Goal: Transaction & Acquisition: Purchase product/service

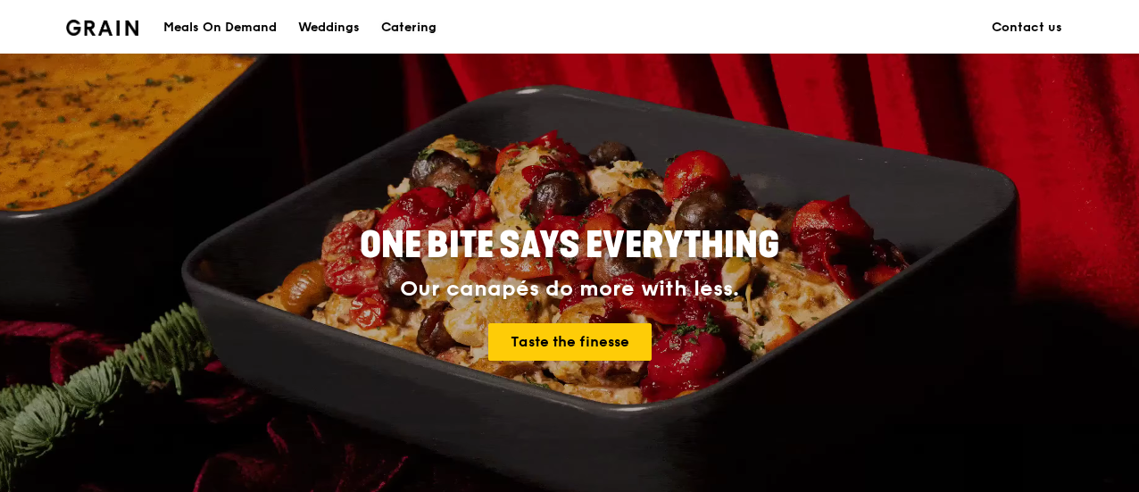
click at [407, 26] on div "Catering" at bounding box center [408, 28] width 55 height 54
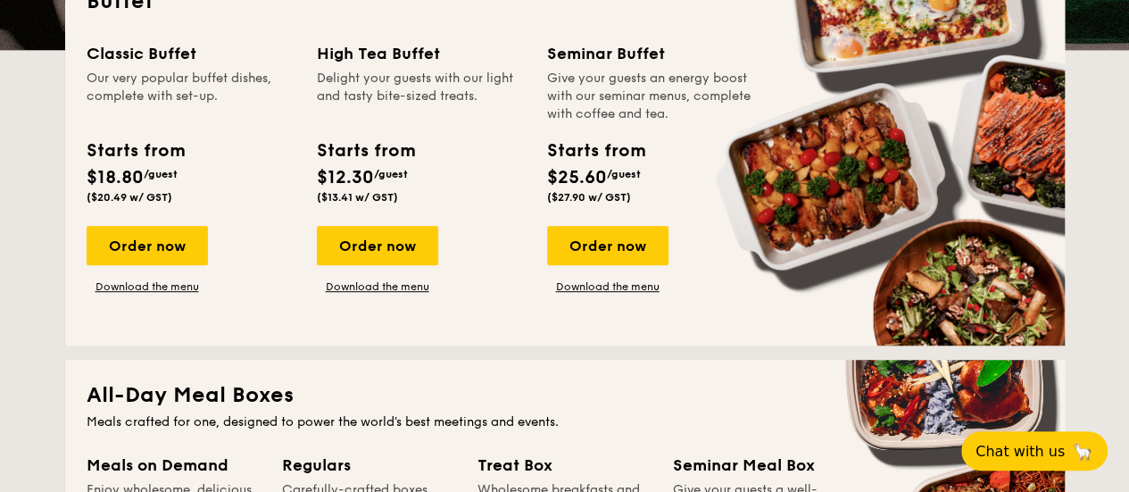
scroll to position [536, 0]
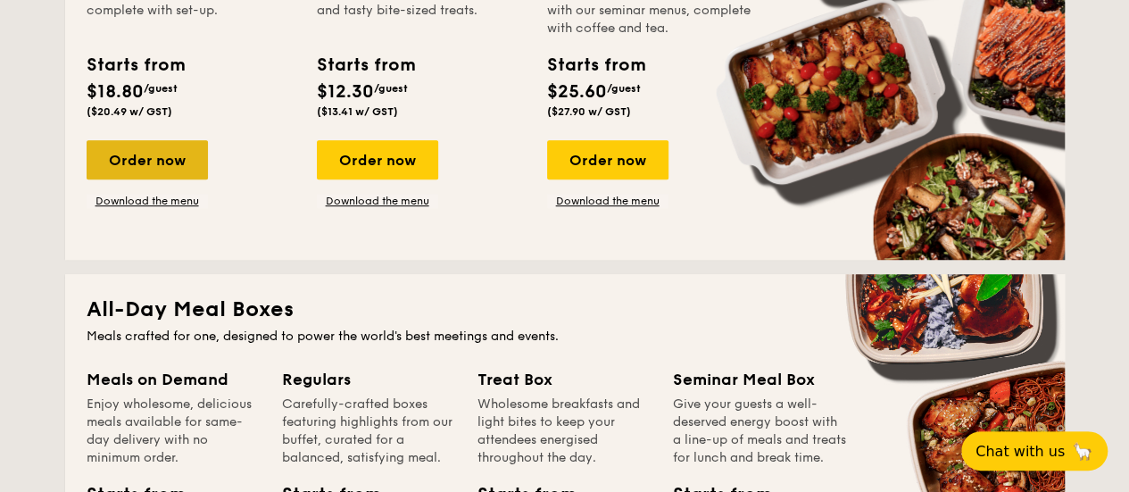
click at [167, 160] on div "Order now" at bounding box center [147, 159] width 121 height 39
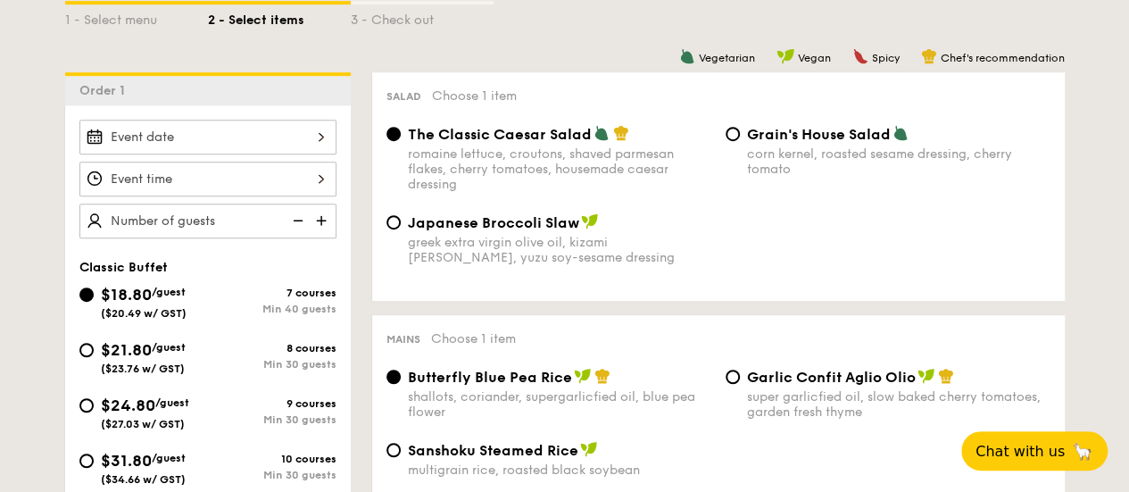
scroll to position [179, 0]
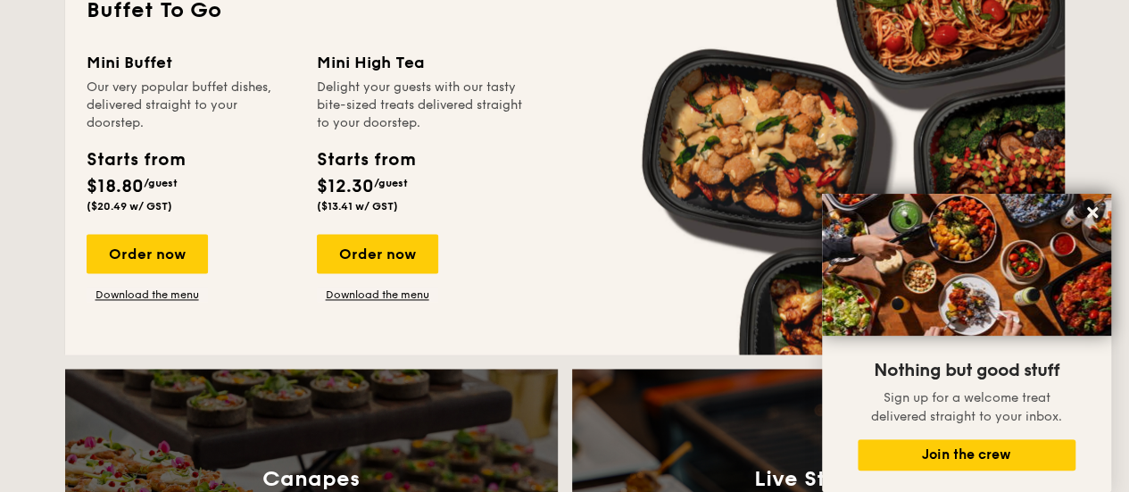
scroll to position [1200, 0]
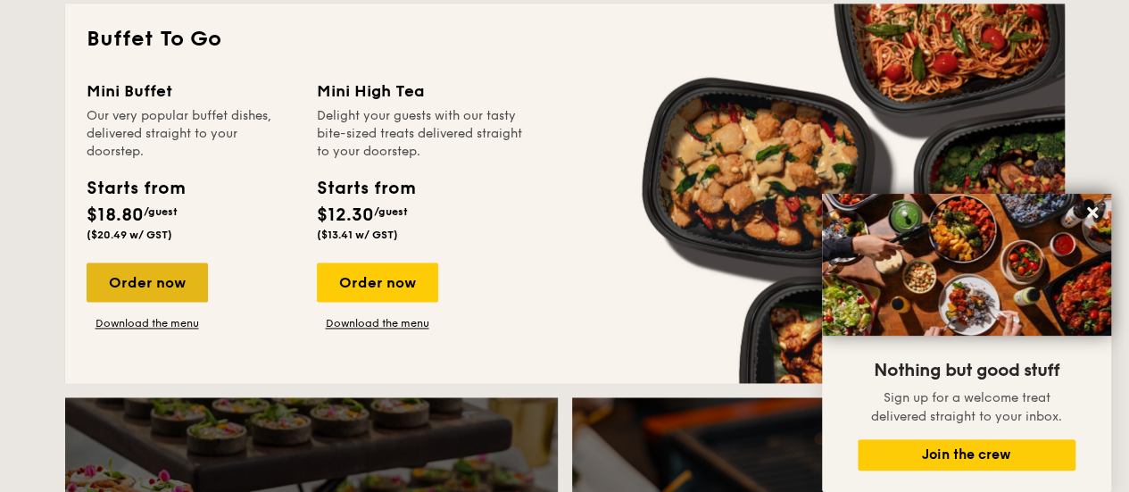
click at [167, 275] on div "Order now" at bounding box center [147, 281] width 121 height 39
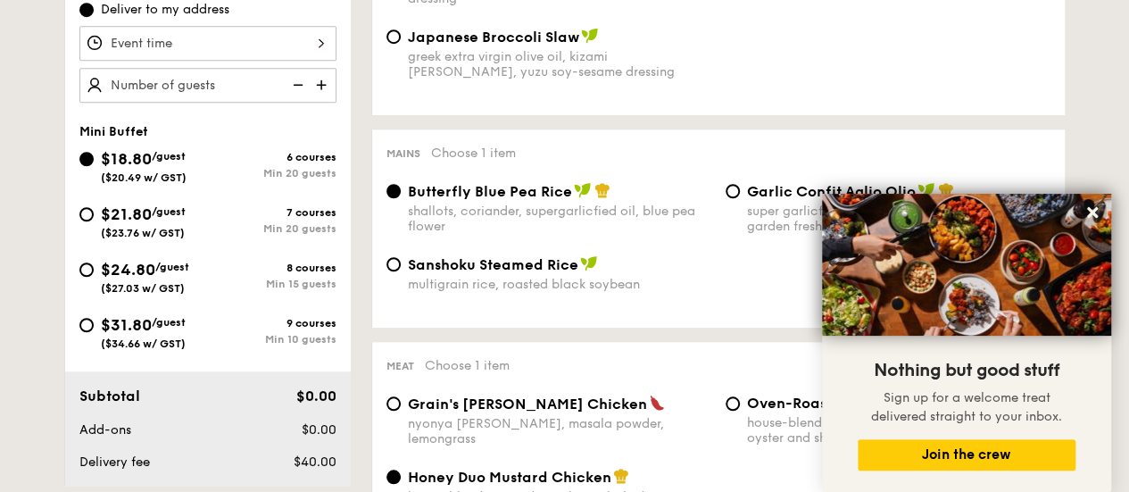
scroll to position [625, 0]
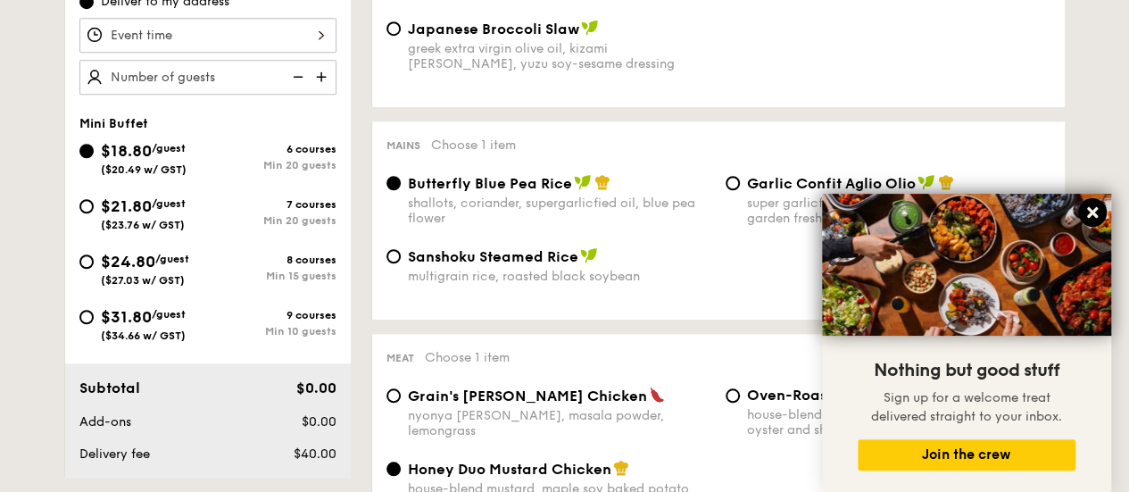
click at [1095, 212] on icon at bounding box center [1092, 212] width 11 height 11
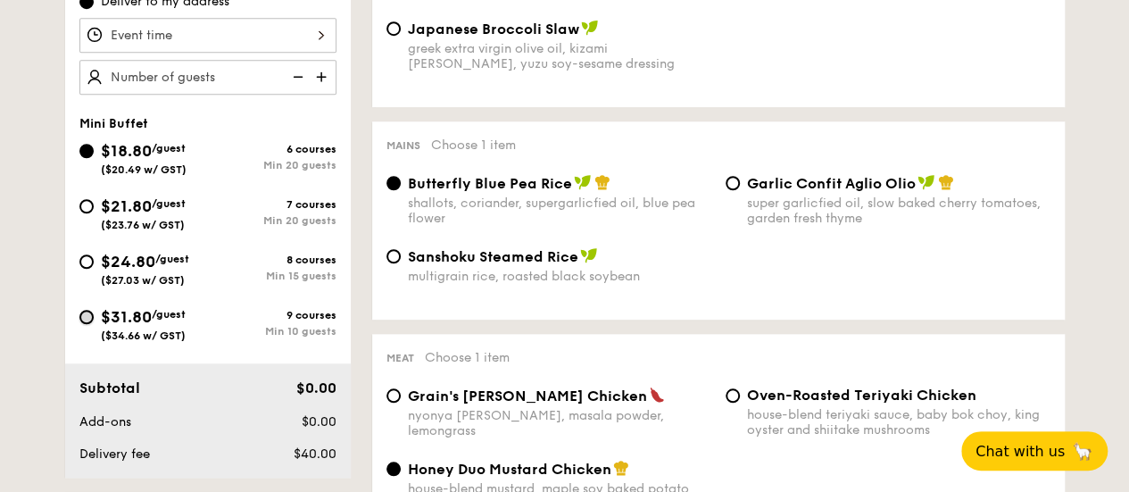
click at [85, 320] on input "$31.80 /guest ($34.66 w/ GST) 9 courses Min 10 guests" at bounding box center [86, 317] width 14 height 14
radio input "true"
radio input "false"
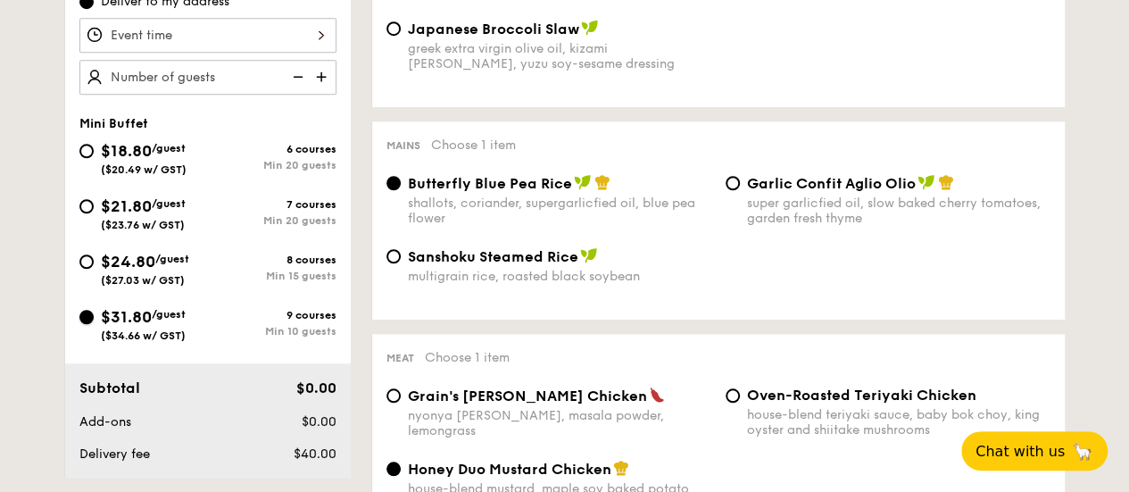
radio input "true"
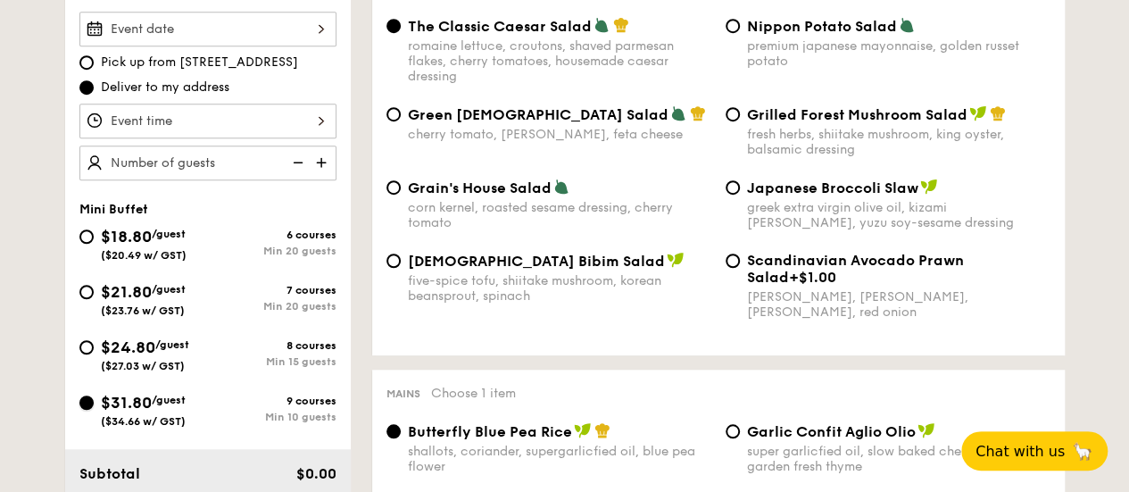
scroll to position [446, 0]
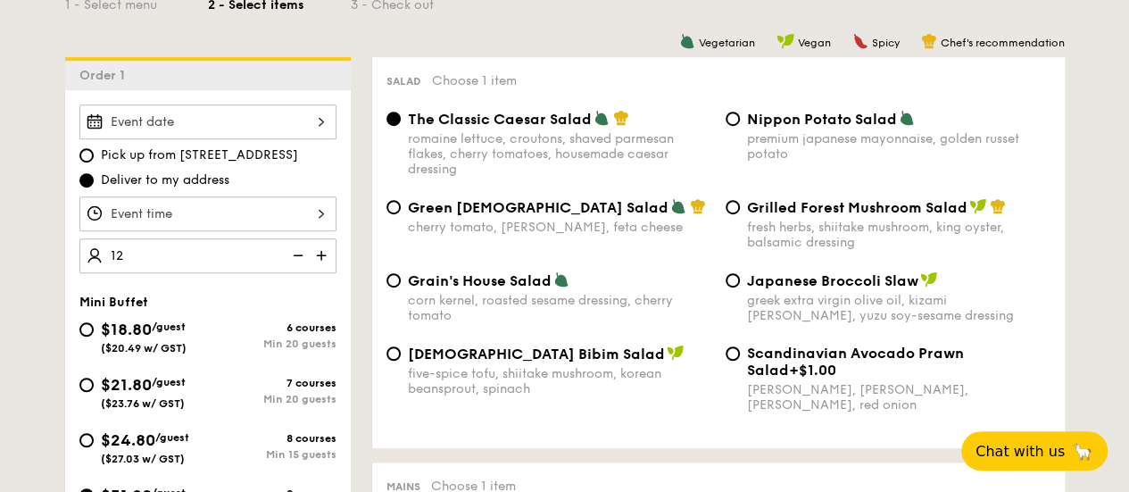
click at [309, 286] on div "Pick up from [STREET_ADDRESS] Deliver to my address 12 guests Mini Buffet $18.8…" at bounding box center [208, 373] width 286 height 566
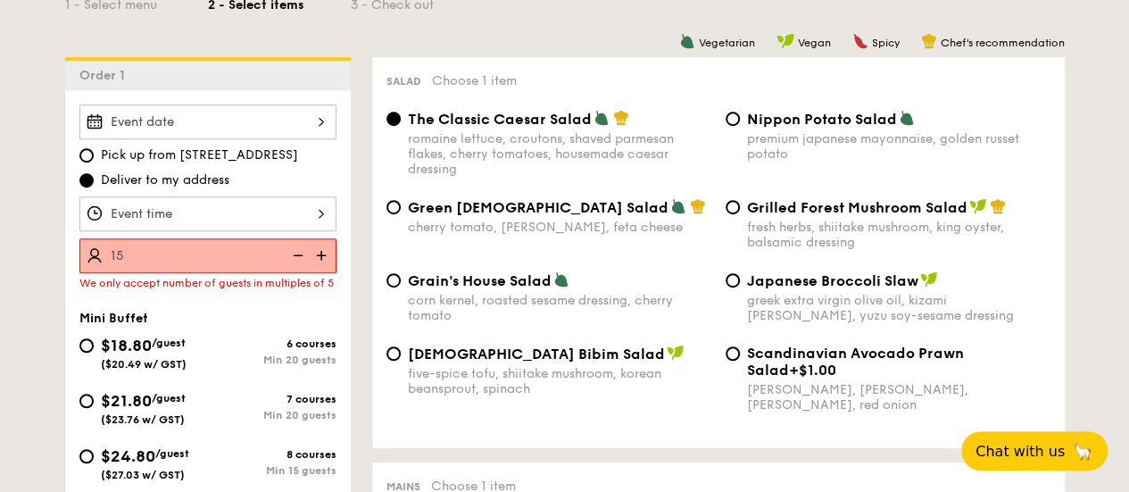
type input "15 guests"
click at [308, 308] on div "Pick up from [STREET_ADDRESS] Deliver to my address 15 guests We only accept nu…" at bounding box center [208, 381] width 286 height 582
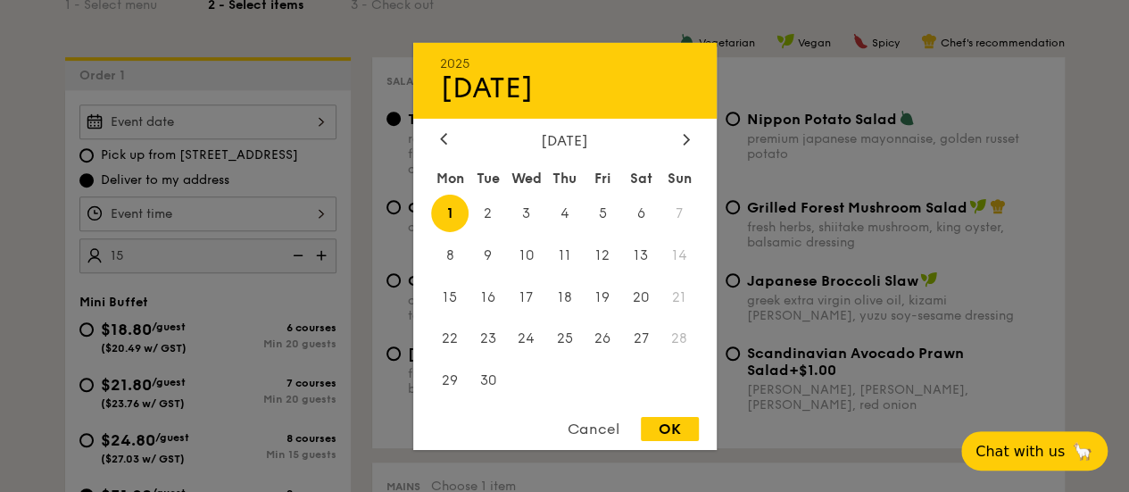
click at [239, 129] on div "2025 Sep [DATE] Tue Wed Thu Fri Sat Sun 1 2 3 4 5 6 7 8 9 10 11 12 13 14 15 16 …" at bounding box center [207, 121] width 257 height 35
click at [454, 215] on span "1" at bounding box center [450, 213] width 38 height 38
click at [666, 428] on div "OK" at bounding box center [670, 429] width 58 height 24
type input "[DATE]"
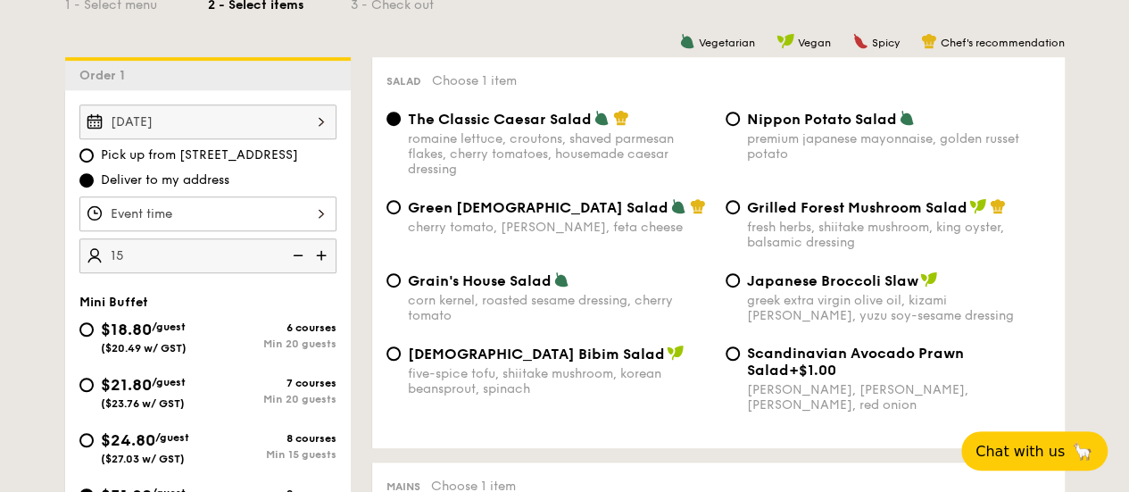
click at [134, 222] on div at bounding box center [207, 213] width 257 height 35
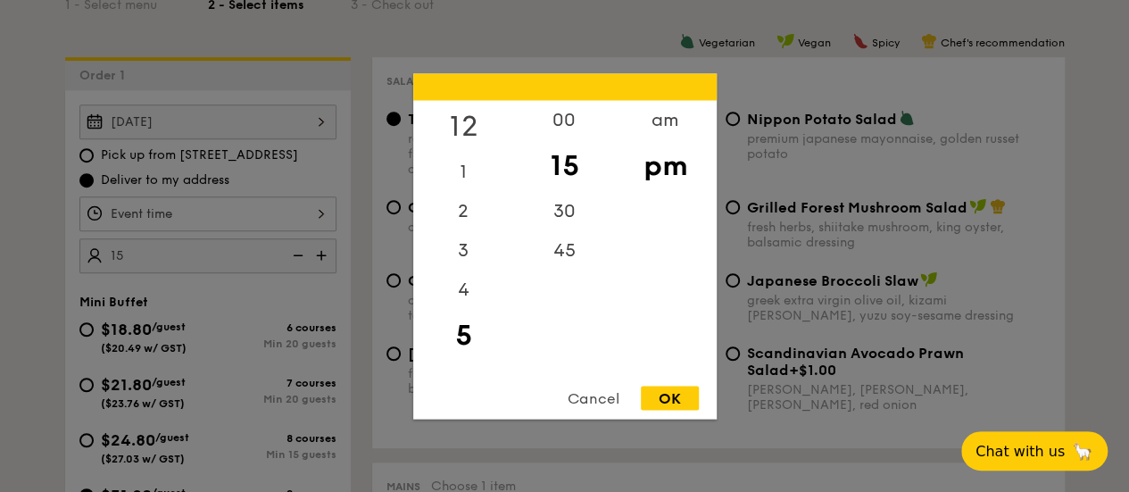
click at [465, 127] on div "12" at bounding box center [463, 126] width 101 height 52
click at [555, 115] on div "00" at bounding box center [564, 126] width 101 height 52
click at [664, 401] on div "OK" at bounding box center [670, 398] width 58 height 24
type input "12:00PM"
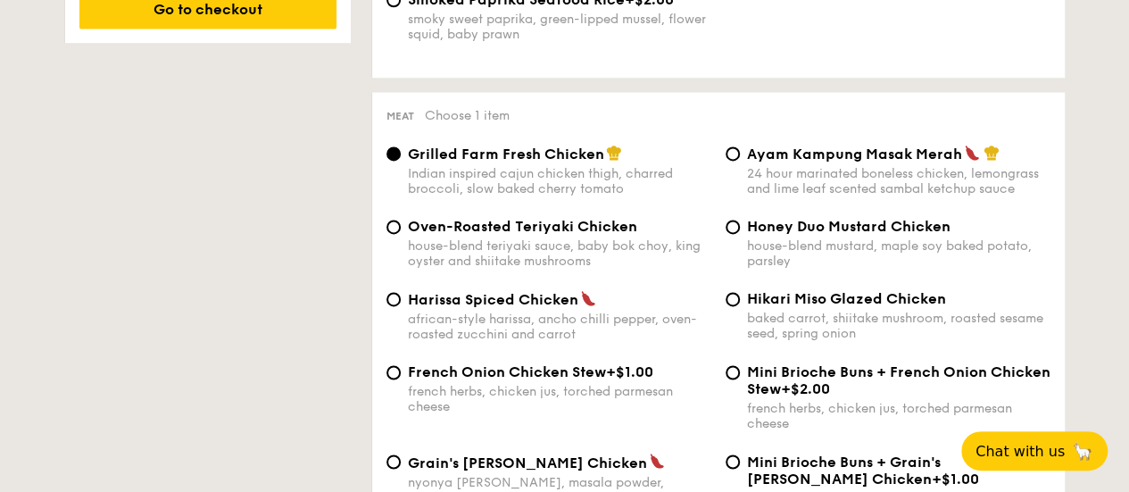
scroll to position [1250, 0]
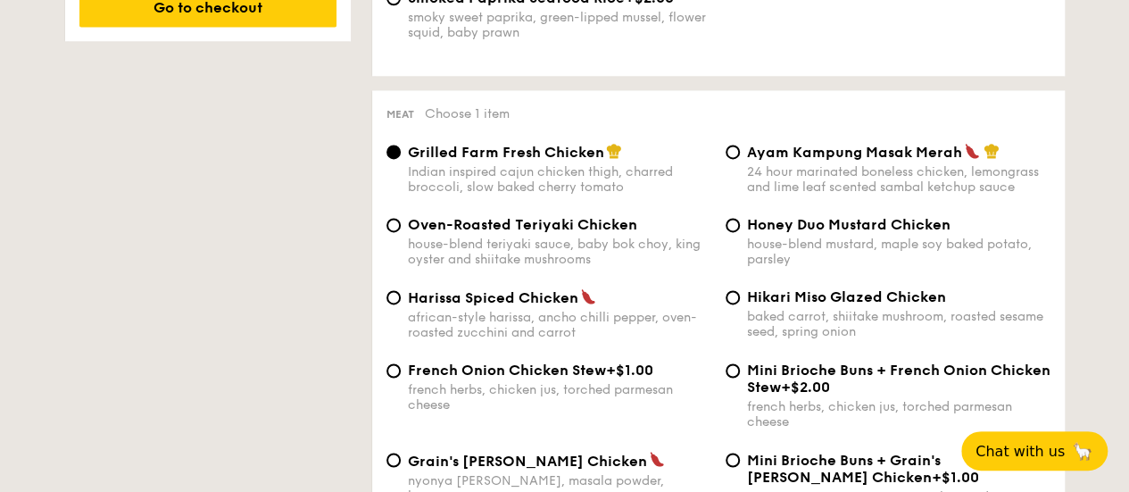
click at [901, 160] on span "Ayam Kampung Masak Merah" at bounding box center [854, 152] width 215 height 17
click at [740, 159] on input "Ayam Kampung Masak Merah 24 hour marinated boneless chicken, lemongrass and lim…" at bounding box center [733, 152] width 14 height 14
radio input "true"
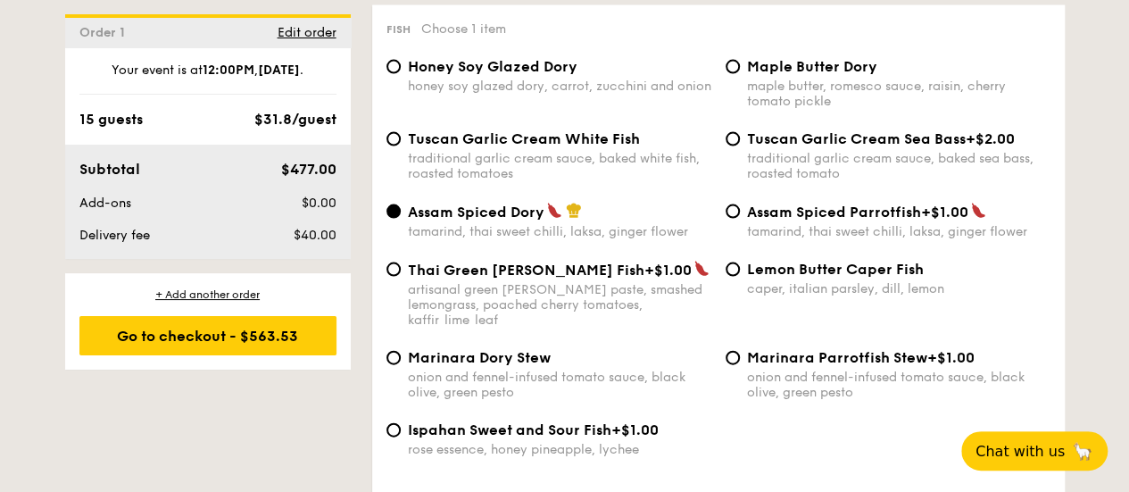
scroll to position [1785, 0]
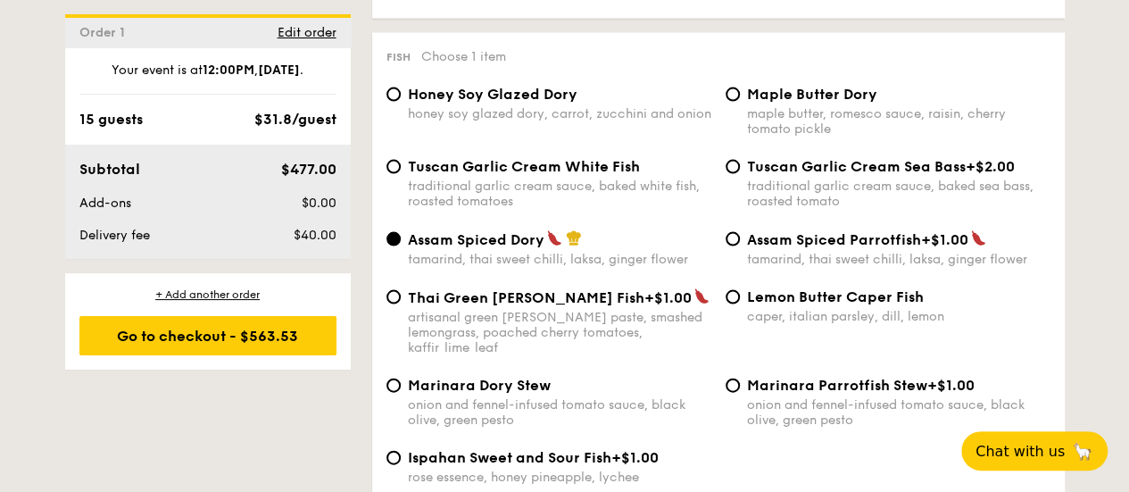
click at [604, 449] on span "Ispahan Sweet and Sour Fish" at bounding box center [509, 457] width 203 height 17
click at [401, 451] on input "Ispahan Sweet and Sour Fish +$1.00 rose essence, honey pineapple, lychee" at bounding box center [393, 458] width 14 height 14
radio input "true"
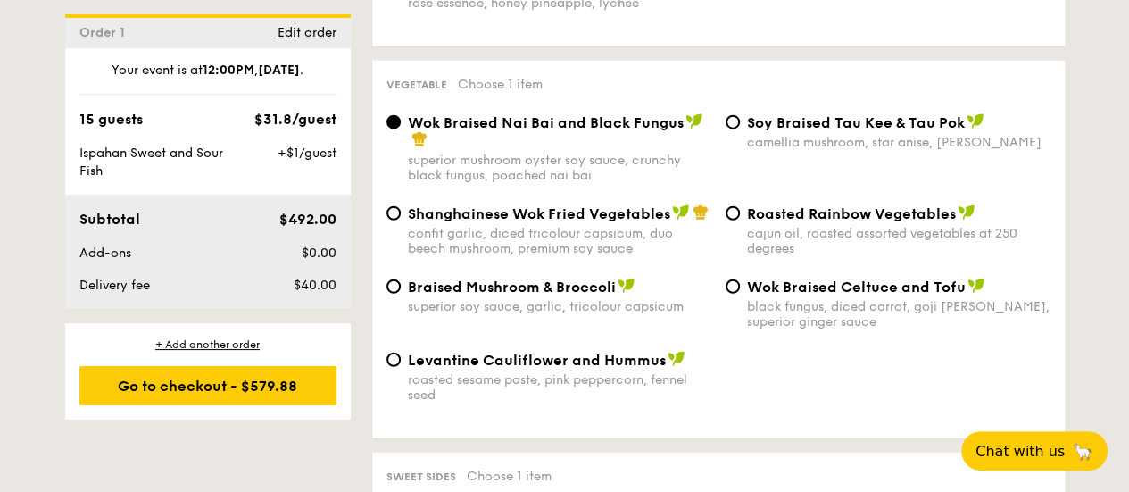
scroll to position [2231, 0]
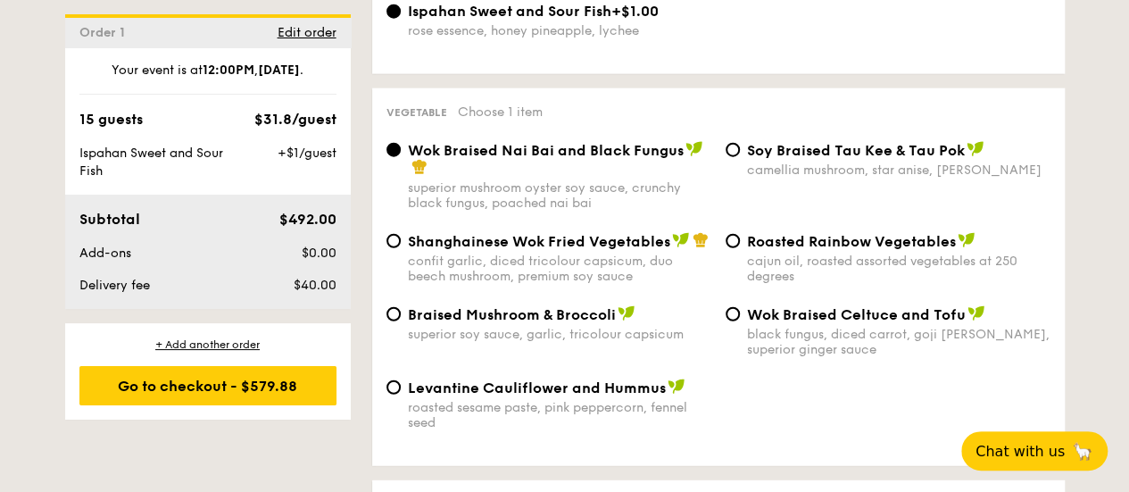
click at [548, 233] on span "Shanghainese Wok Fried Vegetables" at bounding box center [539, 241] width 262 height 17
click at [401, 234] on input "Shanghainese Wok Fried Vegetables confit garlic, diced tricolour capsicum, duo …" at bounding box center [393, 241] width 14 height 14
radio input "true"
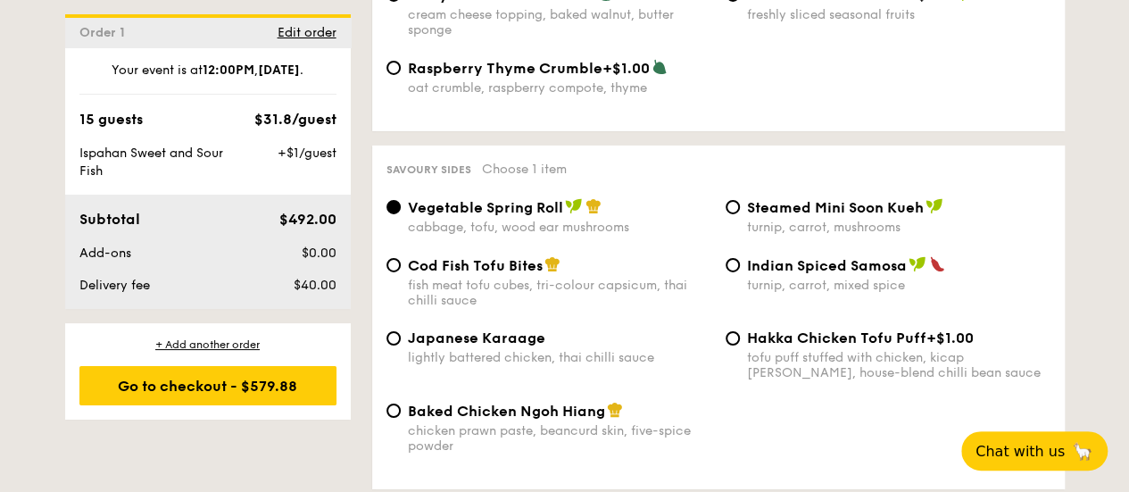
scroll to position [3035, 0]
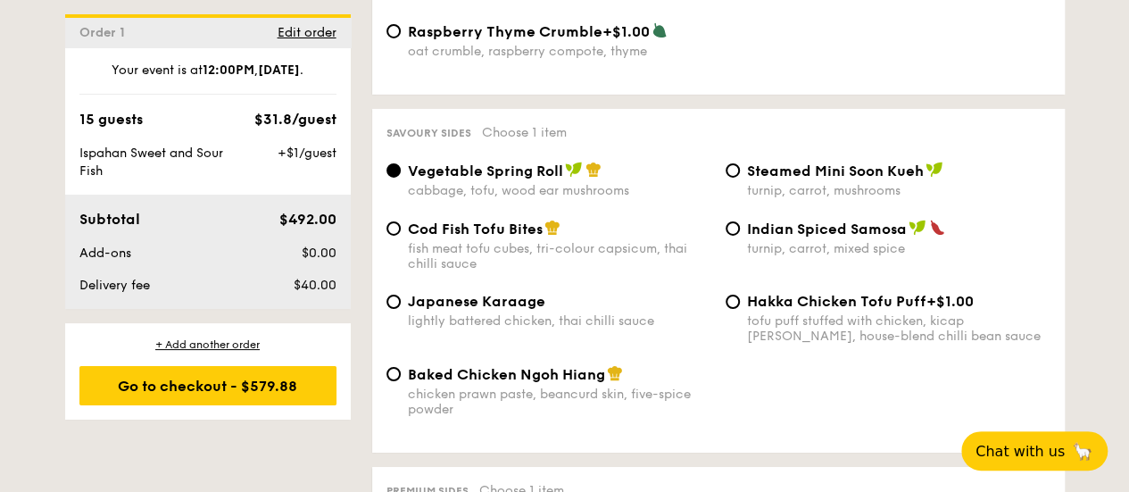
click at [552, 370] on span "Baked Chicken Ngoh Hiang" at bounding box center [506, 374] width 197 height 17
click at [401, 370] on input "Baked Chicken Ngoh Hiang chicken prawn paste, beancurd skin, five-spice powder" at bounding box center [393, 374] width 14 height 14
radio input "true"
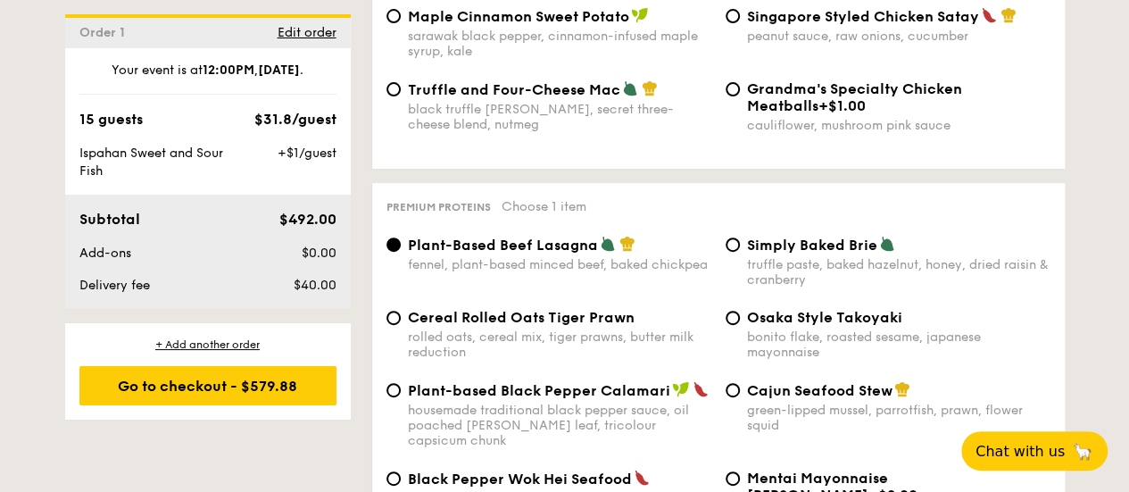
scroll to position [3481, 0]
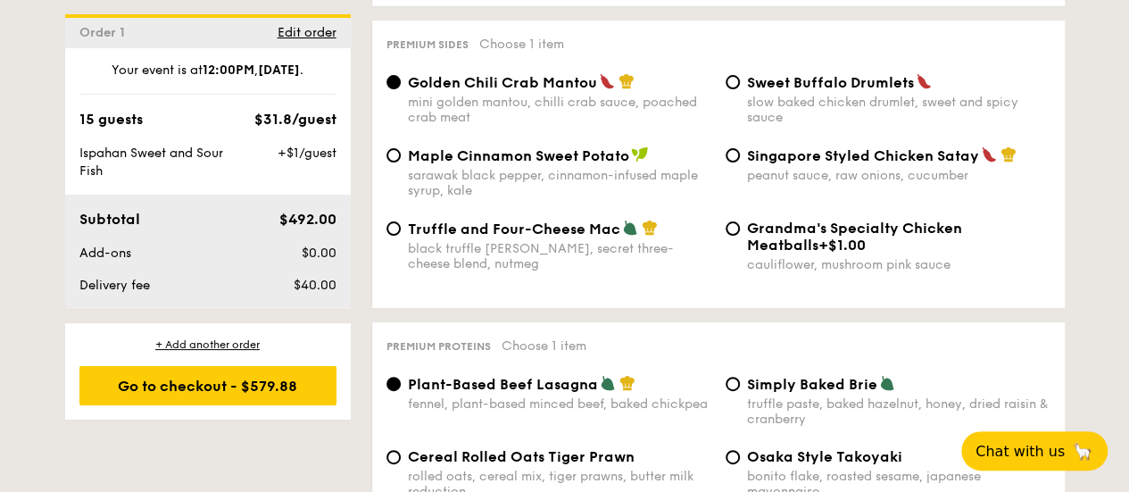
click at [845, 168] on div "peanut sauce, raw onions, cucumber" at bounding box center [898, 175] width 303 height 15
click at [740, 162] on input "Singapore Styled Chicken Satay peanut sauce, raw onions, cucumber" at bounding box center [733, 155] width 14 height 14
radio input "true"
click at [564, 87] on div "Golden Chili Crab Mantou mini golden mantou, chilli crab sauce, poached crab me…" at bounding box center [559, 99] width 303 height 52
click at [401, 87] on input "Golden Chili Crab Mantou mini golden mantou, chilli crab sauce, poached crab me…" at bounding box center [393, 82] width 14 height 14
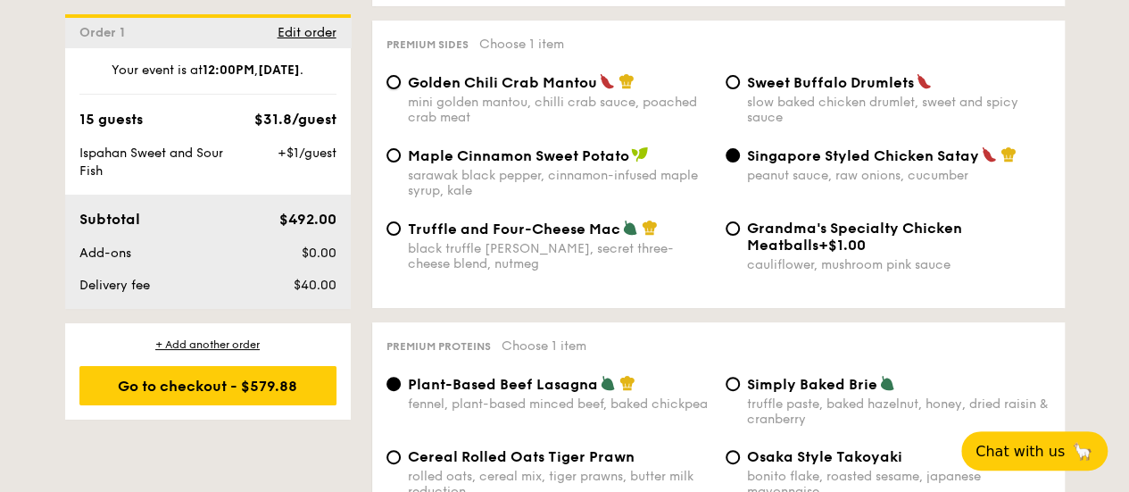
radio input "true"
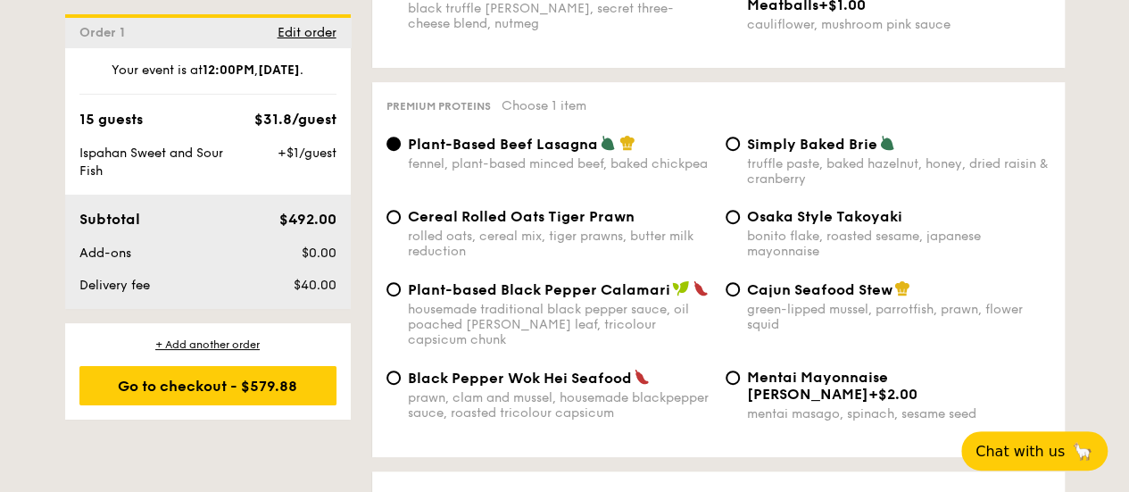
scroll to position [3749, 0]
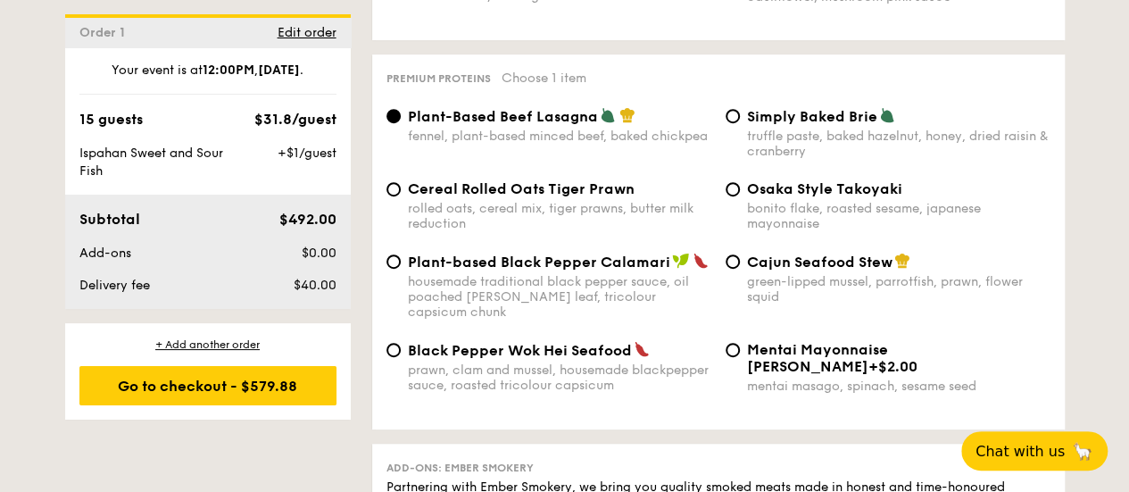
click at [536, 180] on span "Cereal Rolled Oats Tiger Prawn" at bounding box center [521, 188] width 227 height 17
click at [401, 182] on input "Cereal Rolled Oats Tiger Prawn rolled oats, cereal mix, tiger prawns, butter mi…" at bounding box center [393, 189] width 14 height 14
radio input "true"
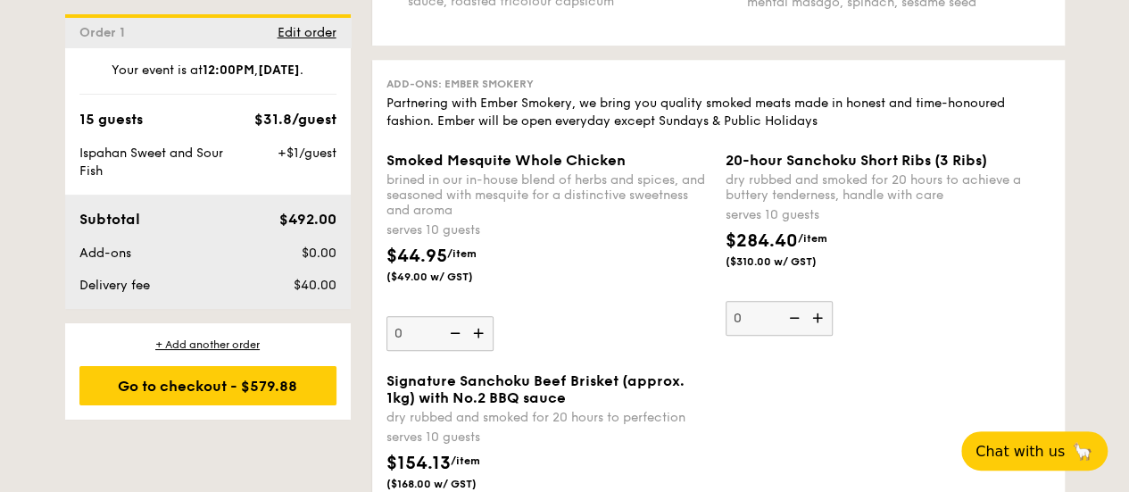
scroll to position [4106, 0]
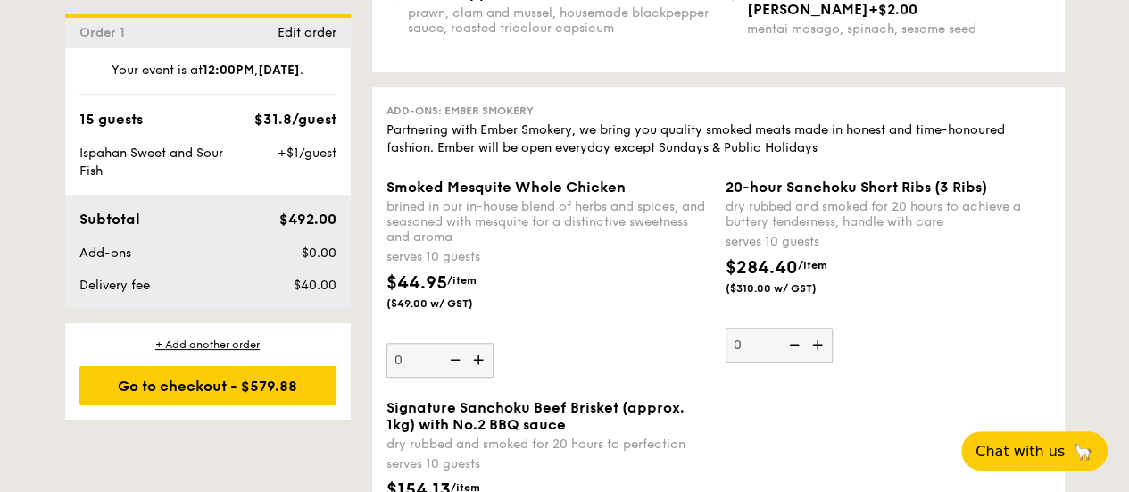
click at [480, 344] on img at bounding box center [480, 360] width 27 height 34
click at [480, 344] on input "0" at bounding box center [439, 360] width 107 height 35
type input "1"
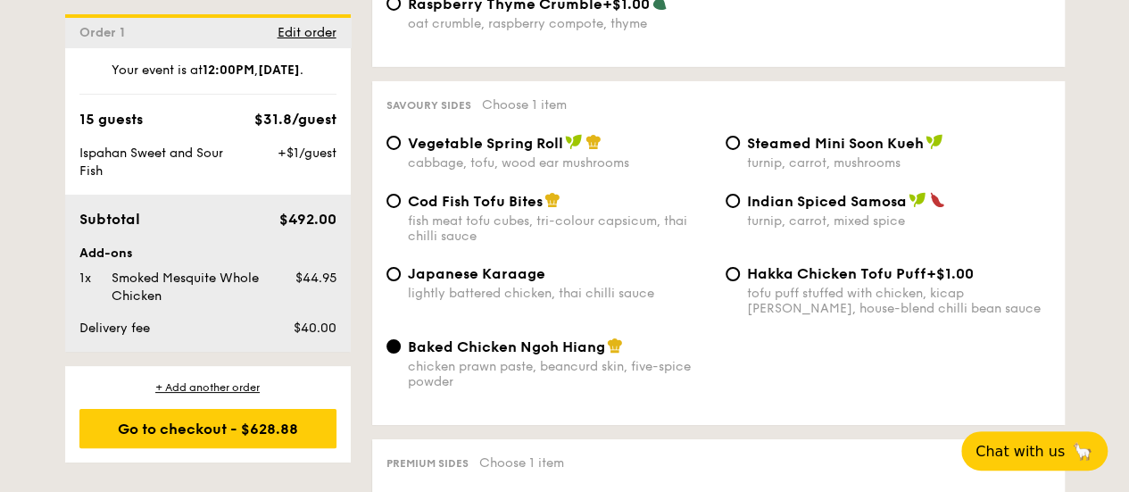
scroll to position [3035, 0]
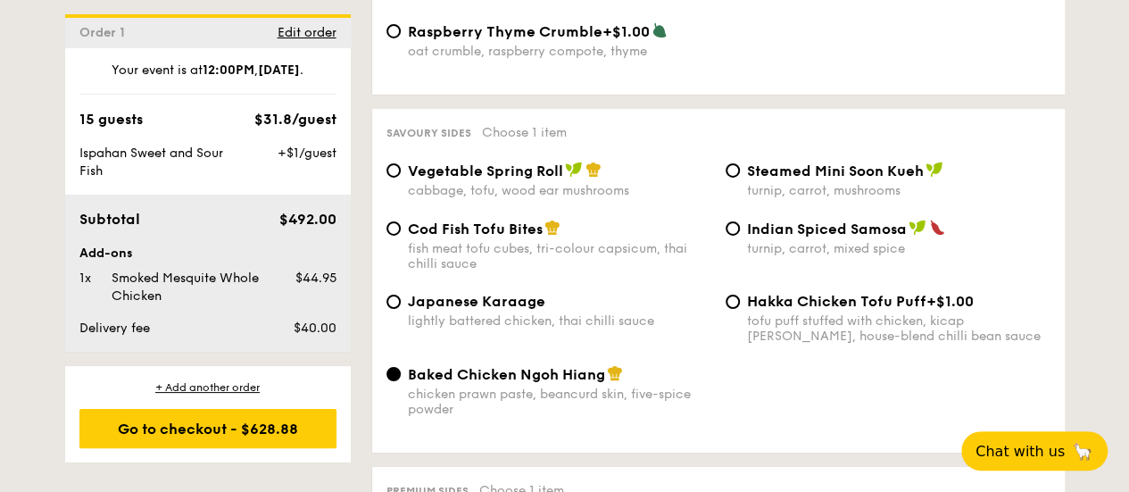
click at [793, 220] on span "Indian Spiced Samosa" at bounding box center [827, 228] width 160 height 17
click at [740, 221] on input "Indian Spiced Samosa turnip, carrot, mixed spice" at bounding box center [733, 228] width 14 height 14
radio input "true"
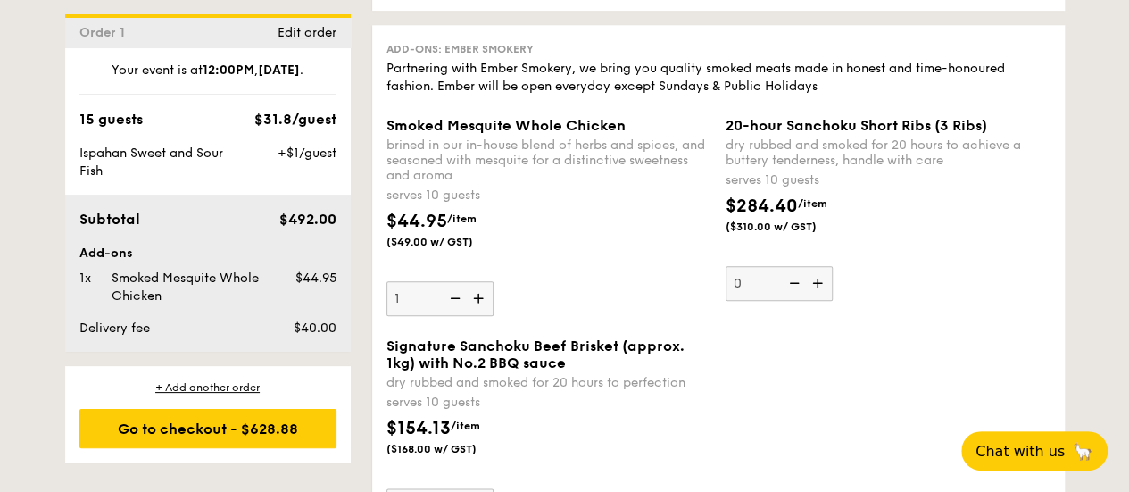
scroll to position [4195, 0]
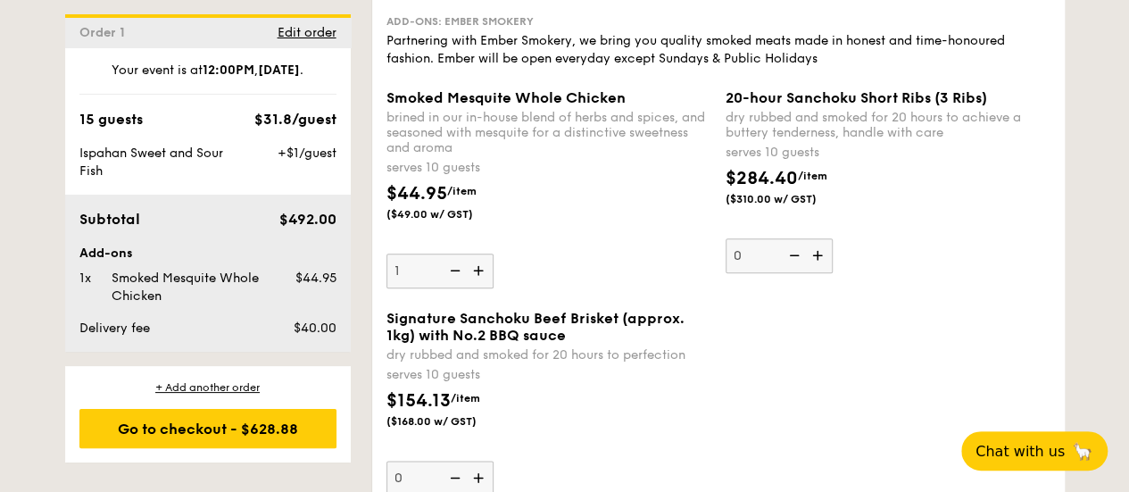
click at [451, 253] on img at bounding box center [453, 270] width 27 height 34
click at [451, 253] on input "1" at bounding box center [439, 270] width 107 height 35
type input "0"
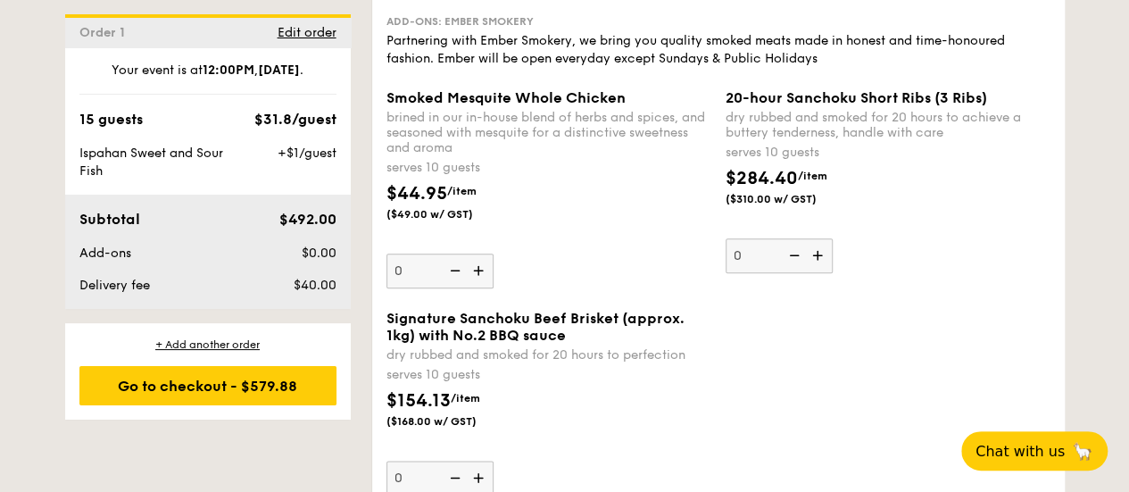
click at [473, 461] on img at bounding box center [480, 478] width 27 height 34
click at [473, 461] on input "0" at bounding box center [439, 478] width 107 height 35
type input "1"
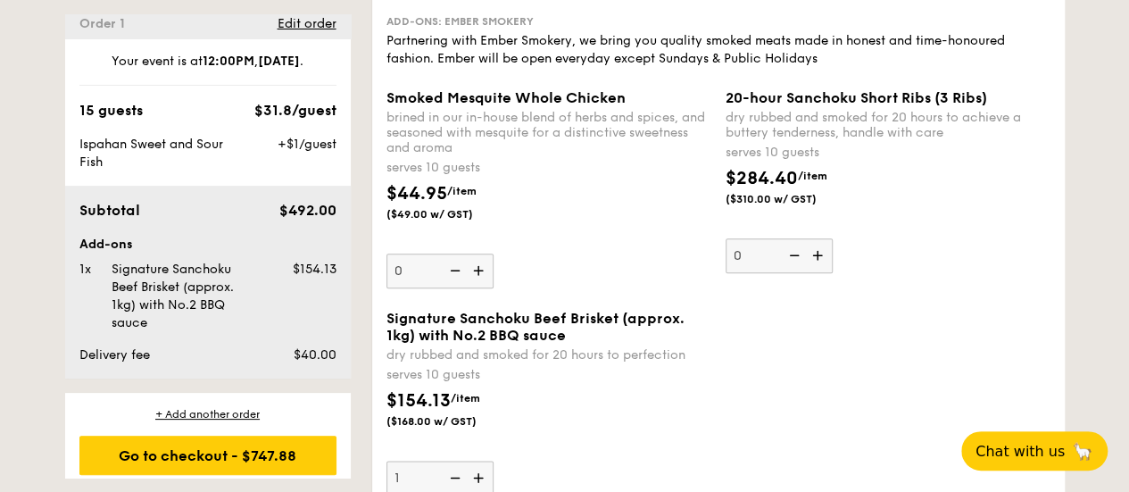
scroll to position [0, 0]
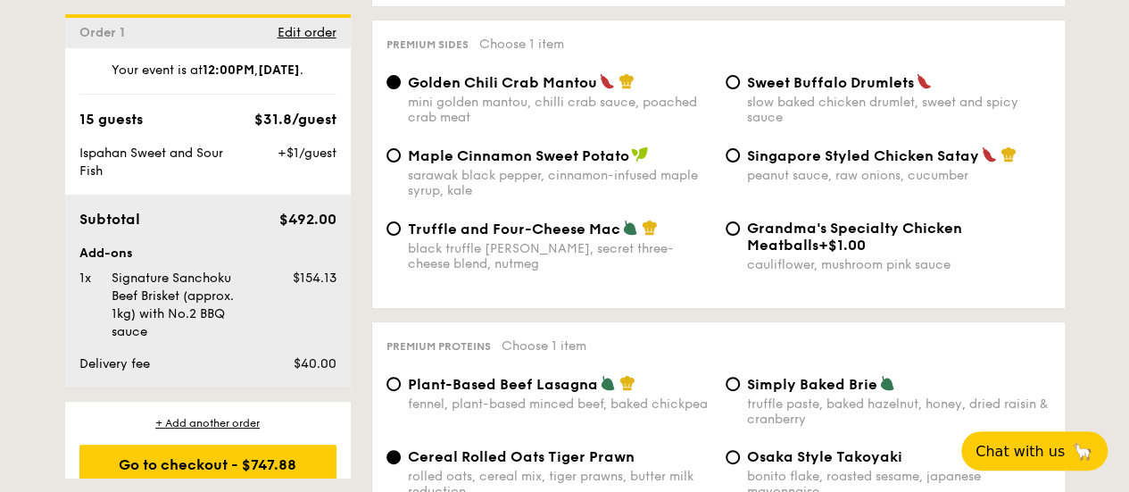
click at [305, 23] on div "Order 1 Edit order" at bounding box center [208, 30] width 286 height 33
click at [301, 33] on span "Edit order" at bounding box center [307, 32] width 59 height 15
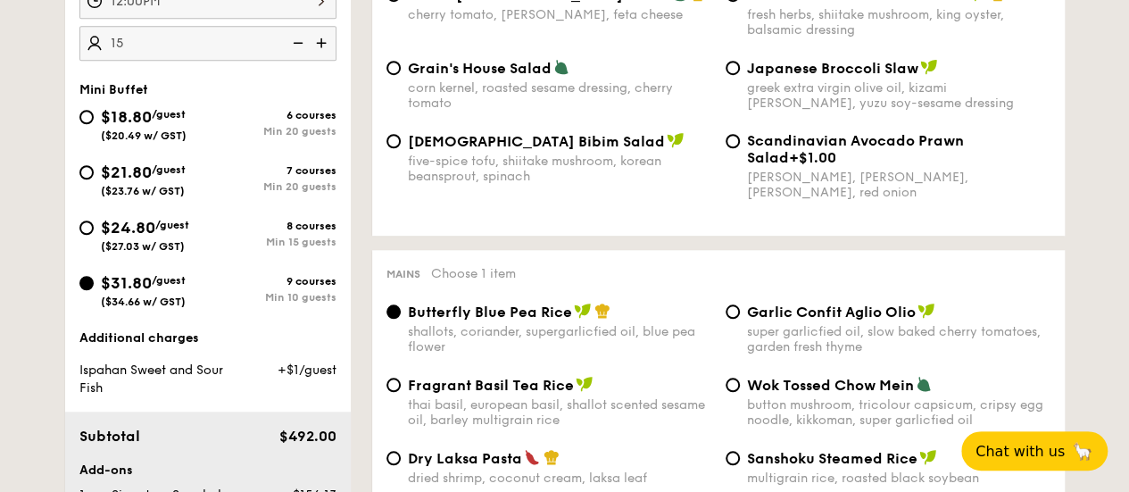
scroll to position [744, 0]
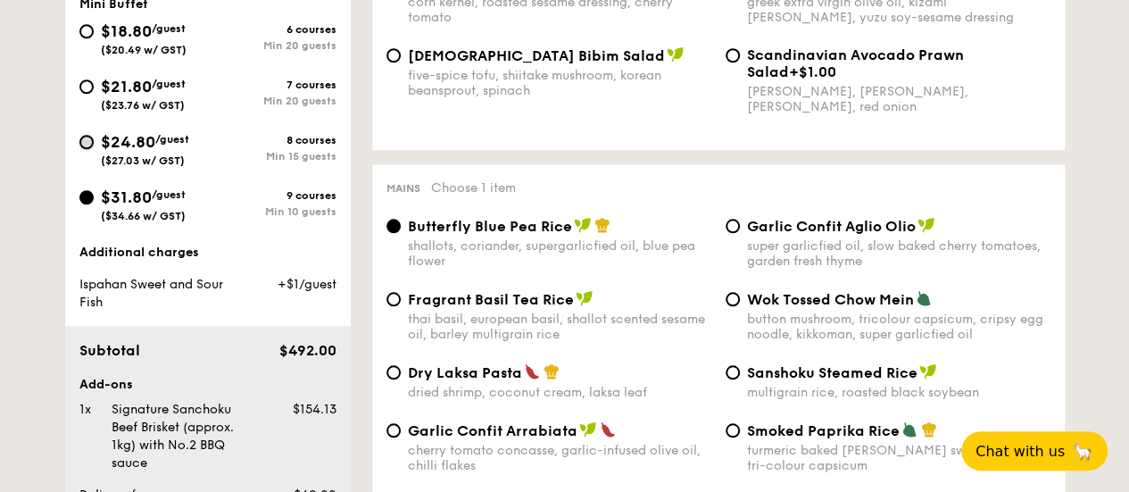
click at [91, 142] on input "$24.80 /guest ($27.03 w/ GST) 8 courses Min 15 guests" at bounding box center [86, 142] width 14 height 14
radio input "true"
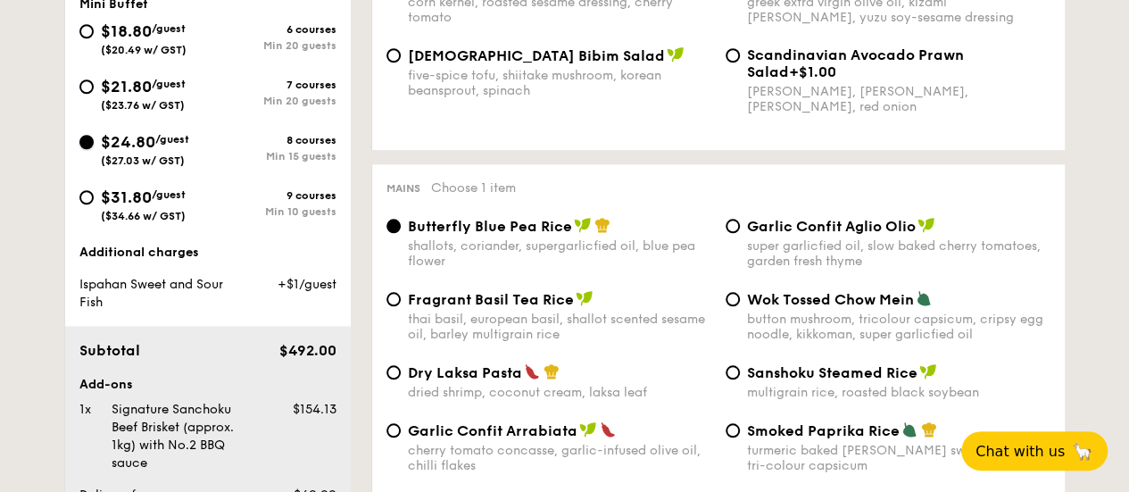
radio input "true"
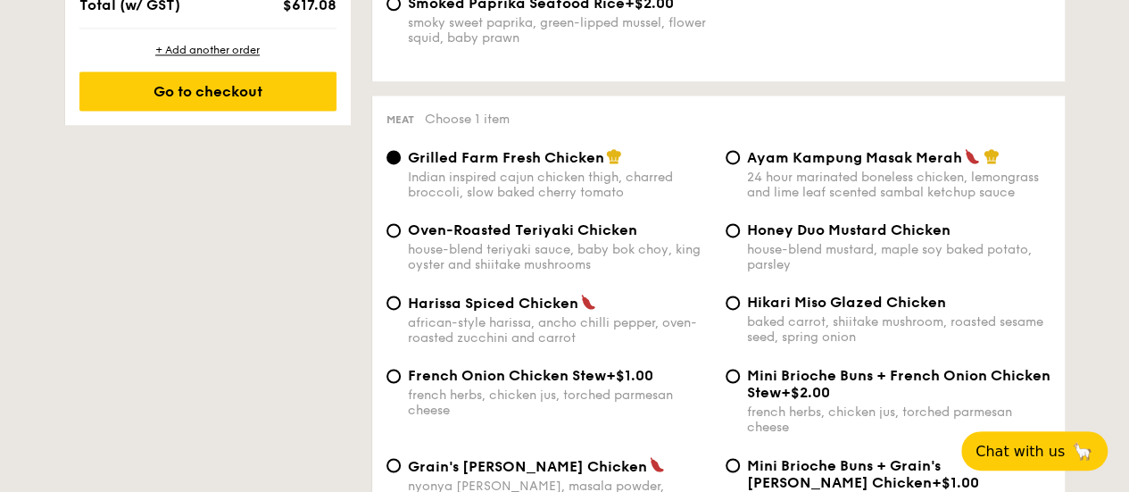
scroll to position [1280, 0]
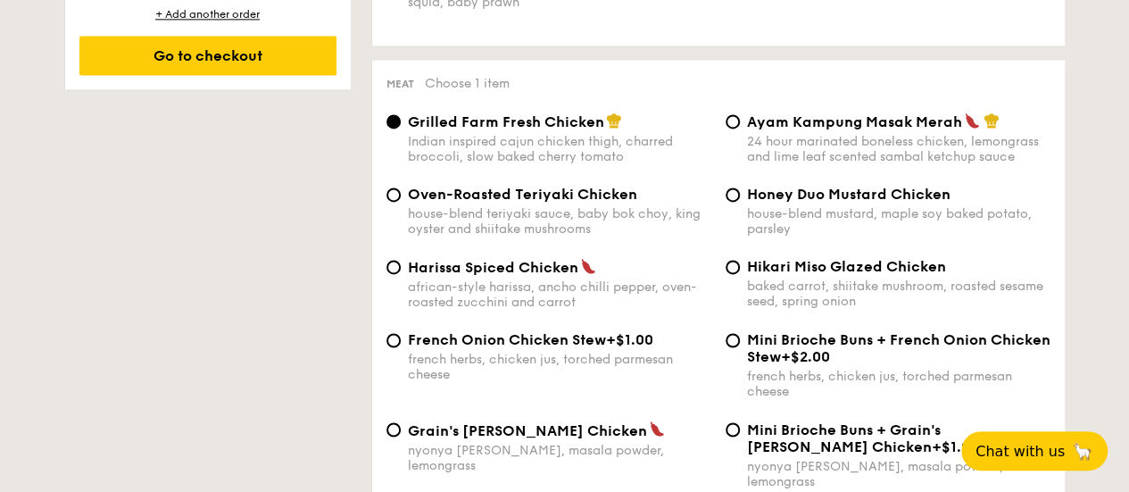
click at [799, 124] on span "Ayam Kampung Masak Merah" at bounding box center [854, 121] width 215 height 17
click at [740, 124] on input "Ayam Kampung Masak Merah 24 hour marinated boneless chicken, lemongrass and lim…" at bounding box center [733, 121] width 14 height 14
radio input "true"
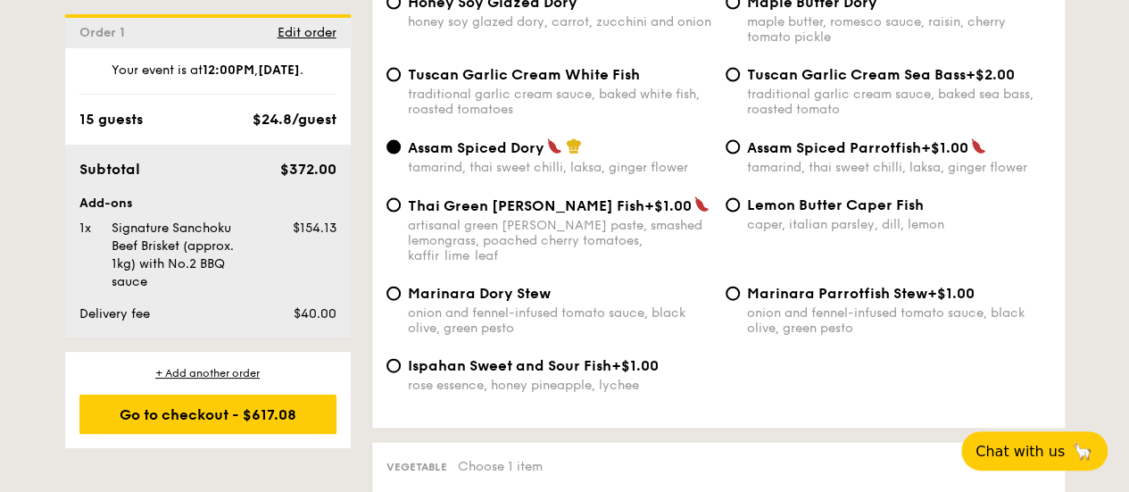
scroll to position [1905, 0]
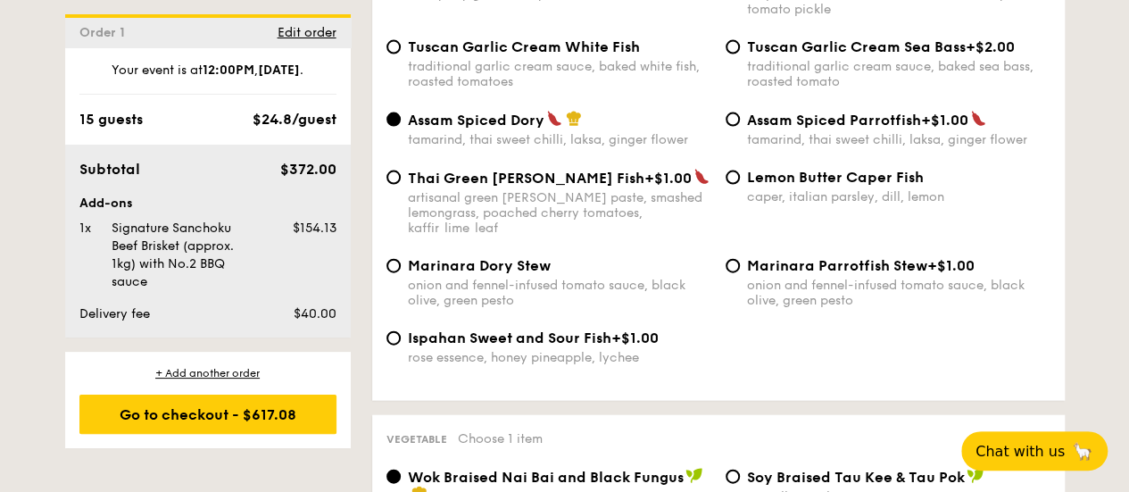
click at [572, 329] on span "Ispahan Sweet and Sour Fish" at bounding box center [509, 337] width 203 height 17
click at [401, 331] on input "Ispahan Sweet and Sour Fish +$1.00 rose essence, honey pineapple, lychee" at bounding box center [393, 338] width 14 height 14
radio input "true"
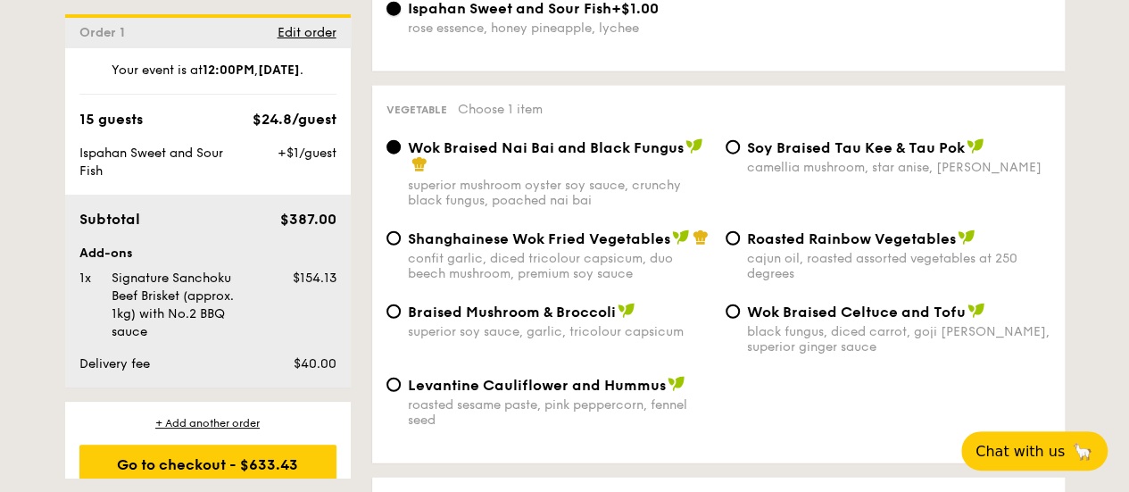
scroll to position [2262, 0]
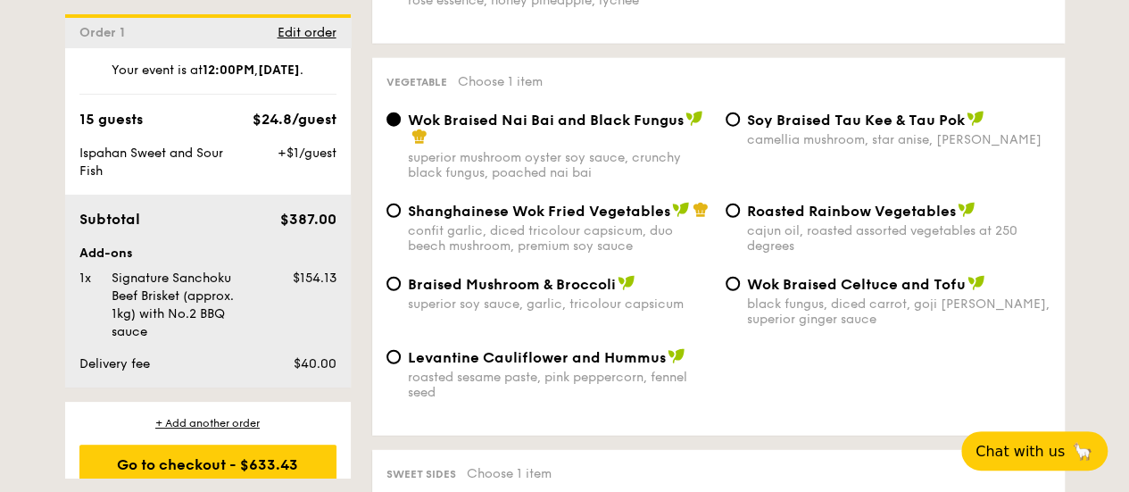
click at [632, 203] on span "Shanghainese Wok Fried Vegetables" at bounding box center [539, 211] width 262 height 17
click at [401, 203] on input "Shanghainese Wok Fried Vegetables confit garlic, diced tricolour capsicum, duo …" at bounding box center [393, 210] width 14 height 14
radio input "true"
click at [649, 112] on span "Wok Braised Nai Bai and Black Fungus" at bounding box center [546, 120] width 276 height 17
click at [401, 112] on input "Wok Braised Nai Bai and Black Fungus superior mushroom oyster soy sauce, crunch…" at bounding box center [393, 119] width 14 height 14
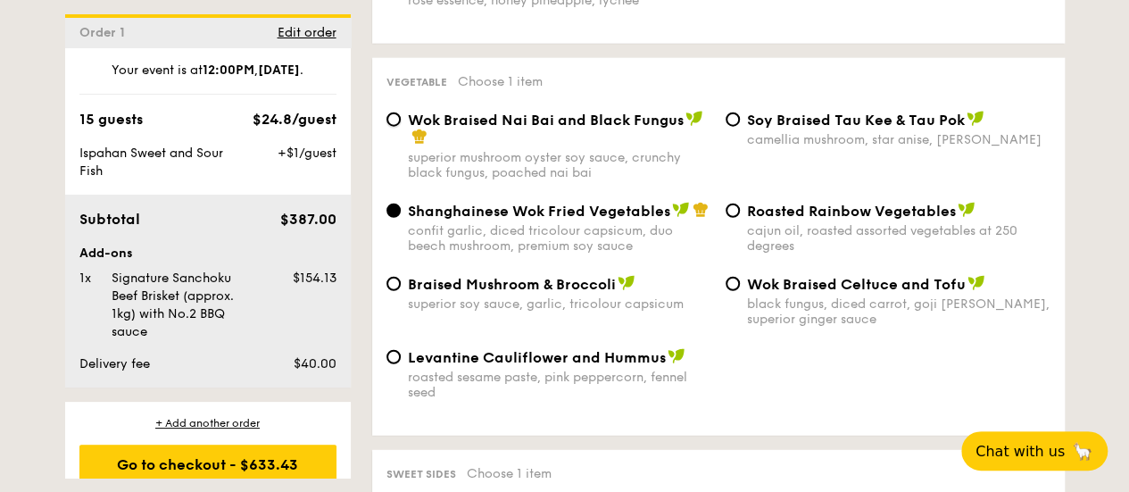
radio input "true"
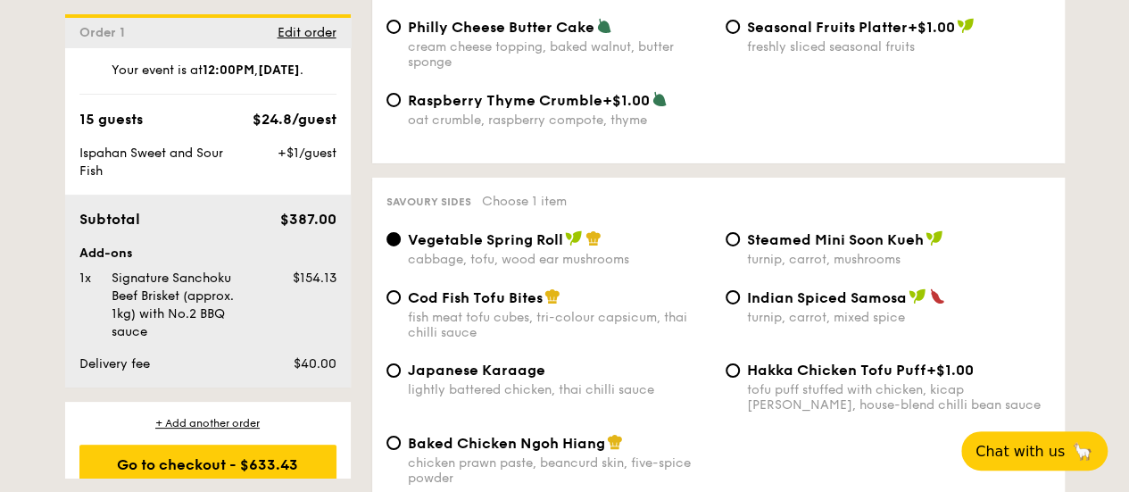
scroll to position [3065, 0]
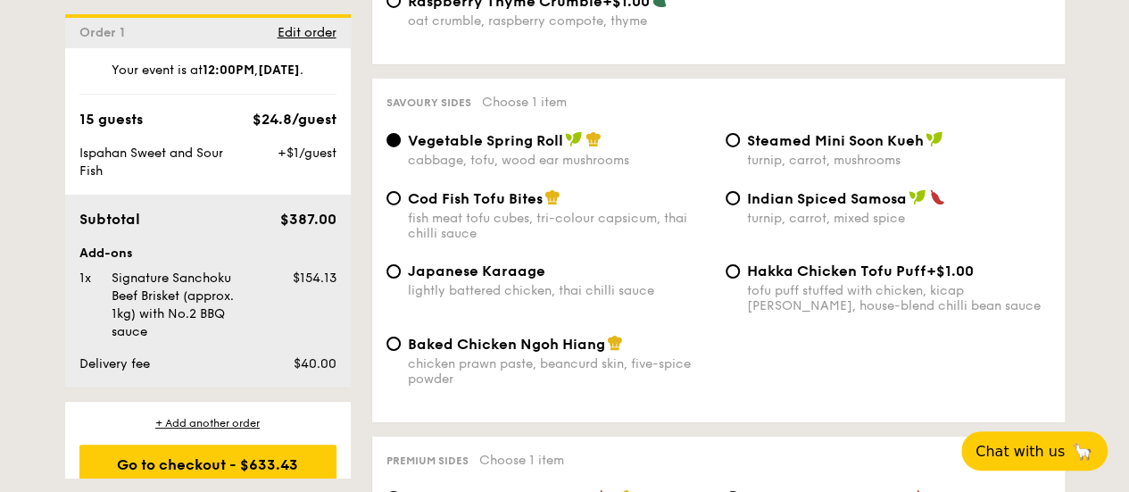
click at [801, 190] on span "Indian Spiced Samosa" at bounding box center [827, 198] width 160 height 17
click at [740, 191] on input "Indian Spiced Samosa turnip, carrot, mixed spice" at bounding box center [733, 198] width 14 height 14
radio input "true"
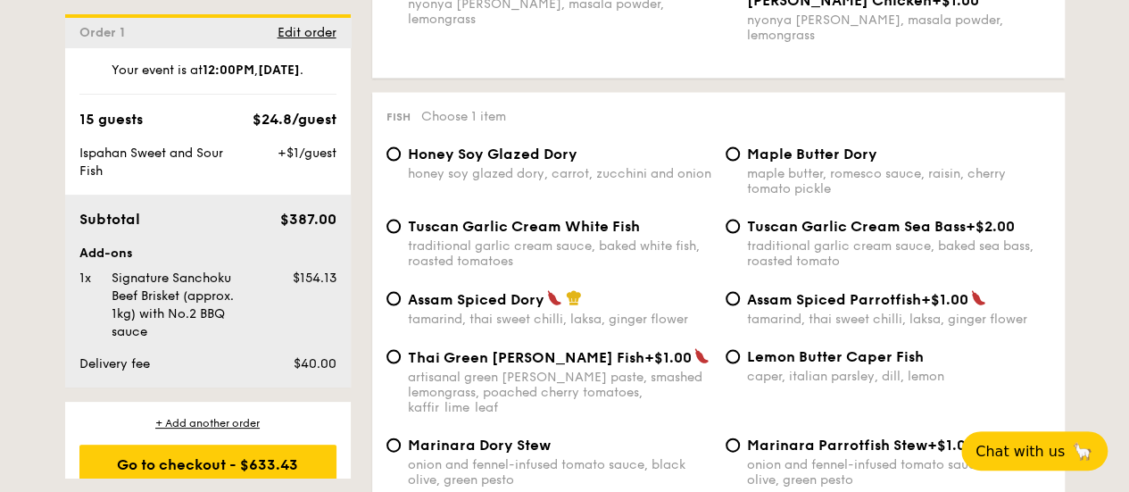
scroll to position [1726, 0]
click at [440, 290] on span "Assam Spiced Dory" at bounding box center [476, 298] width 137 height 17
click at [401, 291] on input "Assam Spiced Dory tamarind, thai sweet chilli, laksa, ginger flower" at bounding box center [393, 298] width 14 height 14
radio input "true"
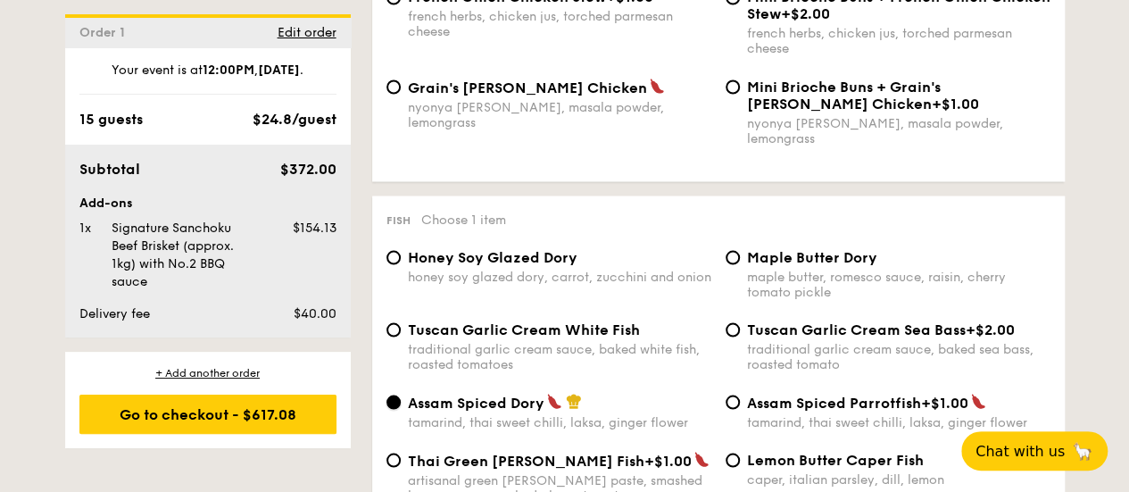
scroll to position [1548, 0]
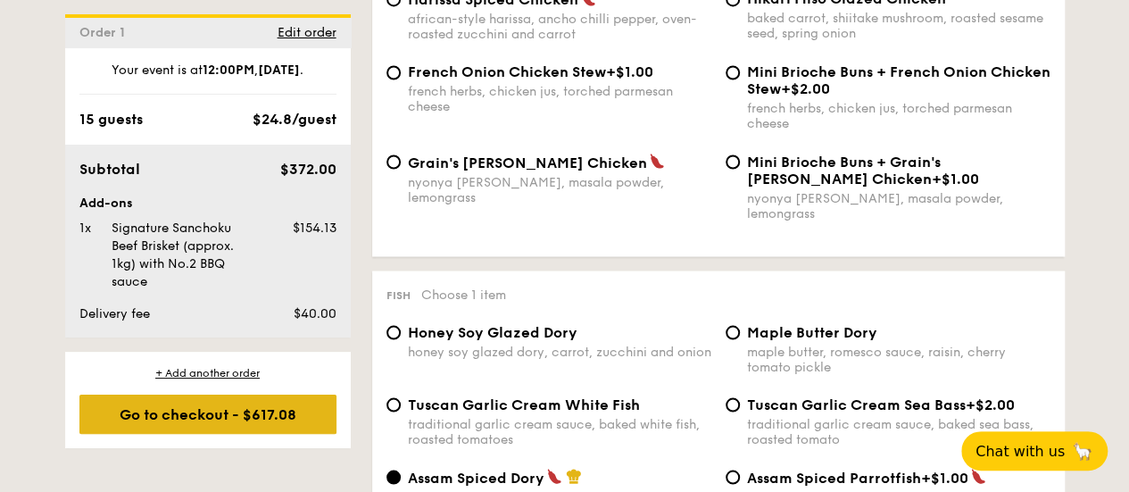
click at [231, 417] on div "Go to checkout - $617.08" at bounding box center [207, 413] width 257 height 39
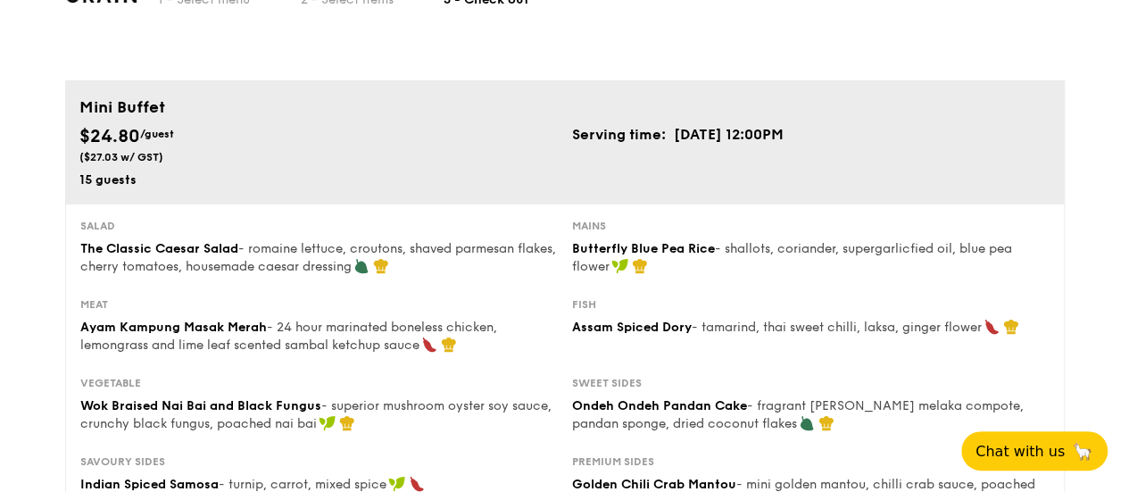
scroll to position [89, 0]
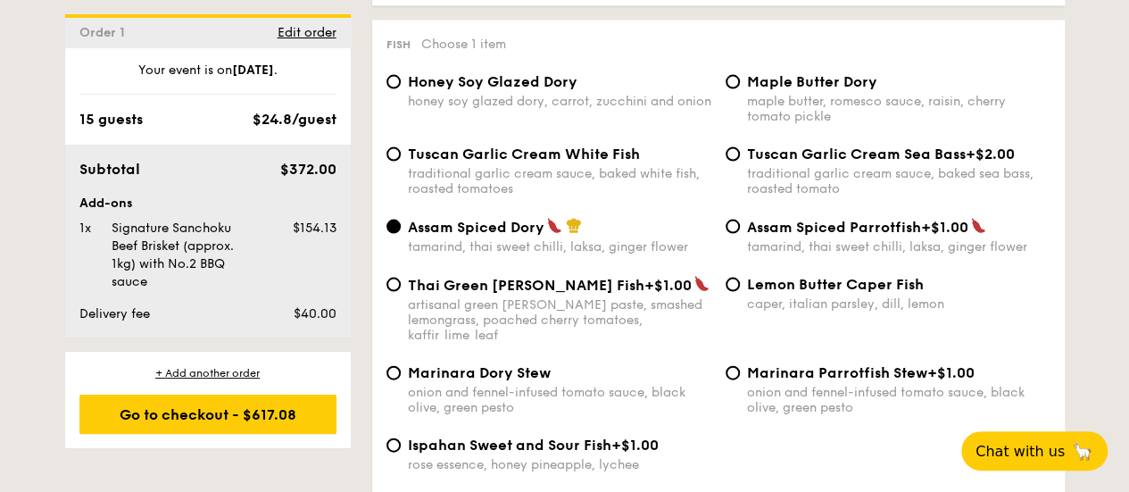
scroll to position [1824, 0]
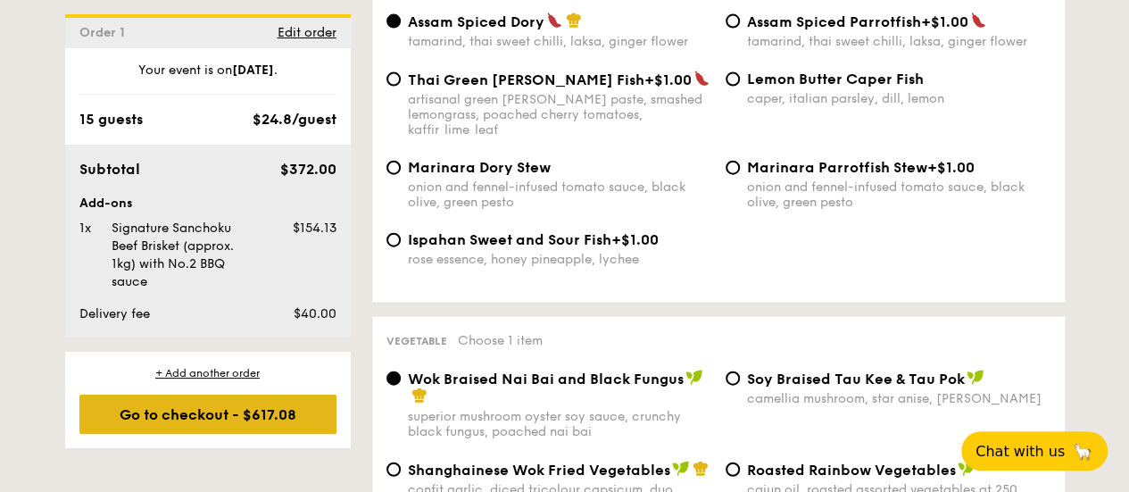
click at [274, 397] on div "Go to checkout - $617.08" at bounding box center [207, 413] width 257 height 39
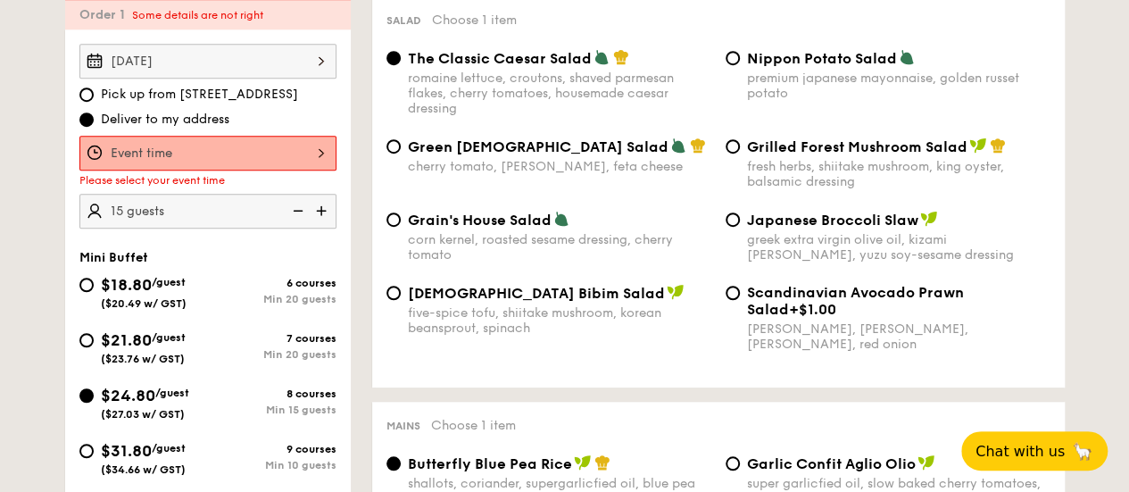
scroll to position [477, 0]
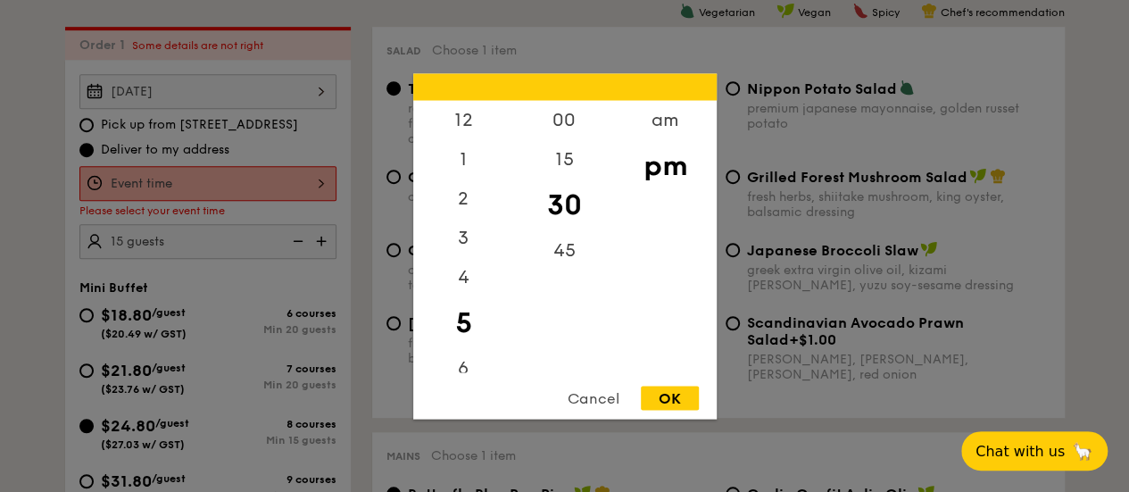
click at [172, 174] on div "12 1 2 3 4 5 6 7 8 9 10 11 00 15 30 45 am pm Cancel OK" at bounding box center [207, 183] width 257 height 35
click at [448, 120] on div "12" at bounding box center [463, 126] width 101 height 52
click at [571, 126] on div "00" at bounding box center [564, 126] width 101 height 52
click at [669, 398] on div "OK" at bounding box center [670, 398] width 58 height 24
type input "12:00PM"
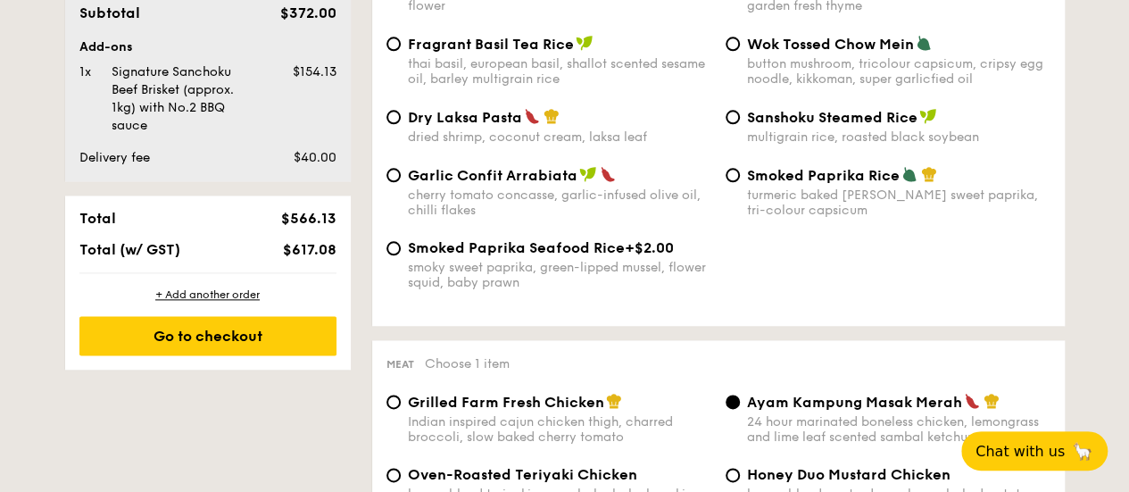
scroll to position [1012, 0]
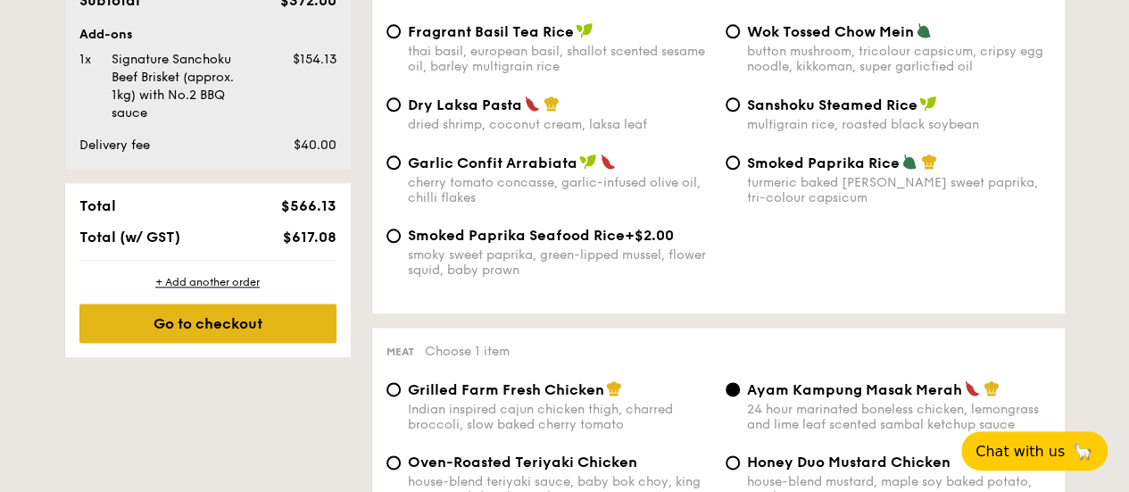
click at [277, 333] on div "Go to checkout" at bounding box center [207, 322] width 257 height 39
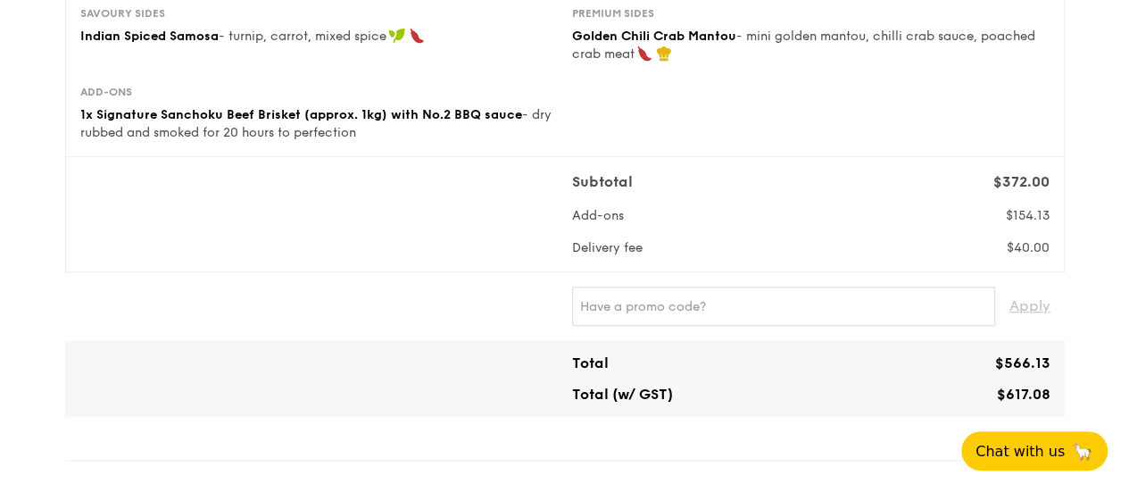
scroll to position [536, 0]
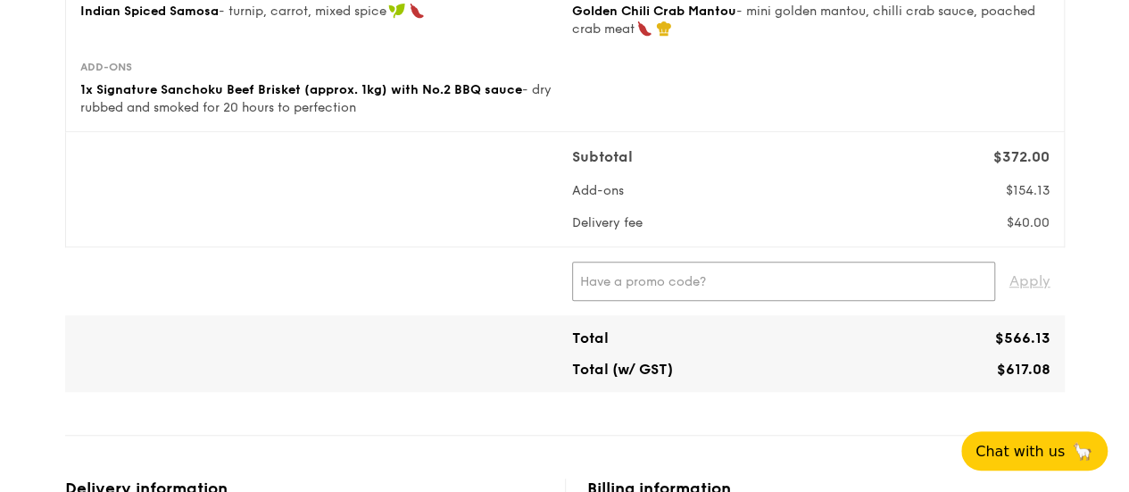
click at [776, 290] on input "text" at bounding box center [783, 281] width 423 height 39
type input "e"
click at [1021, 278] on span "Apply" at bounding box center [1029, 281] width 41 height 39
type input "[PERSON_NAME]"
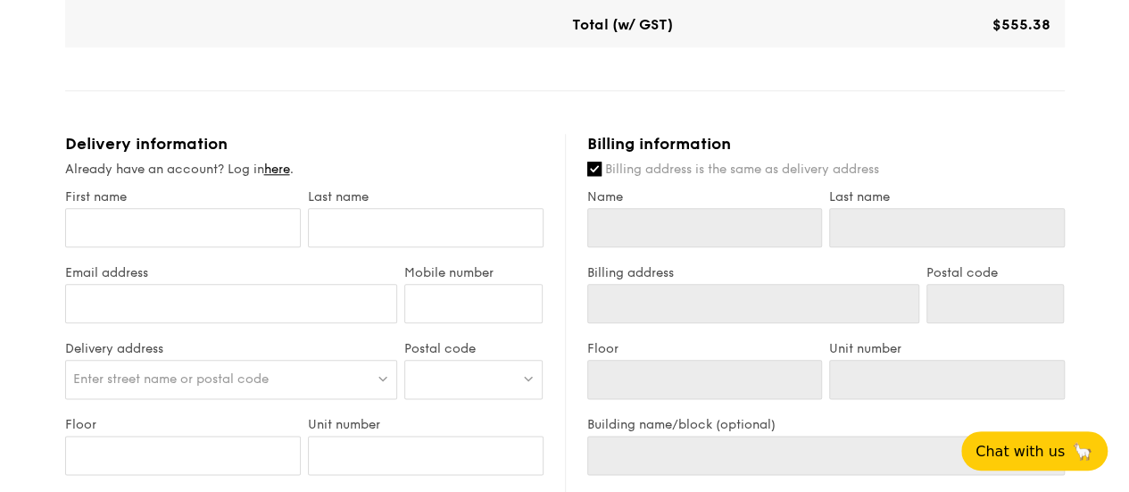
scroll to position [893, 0]
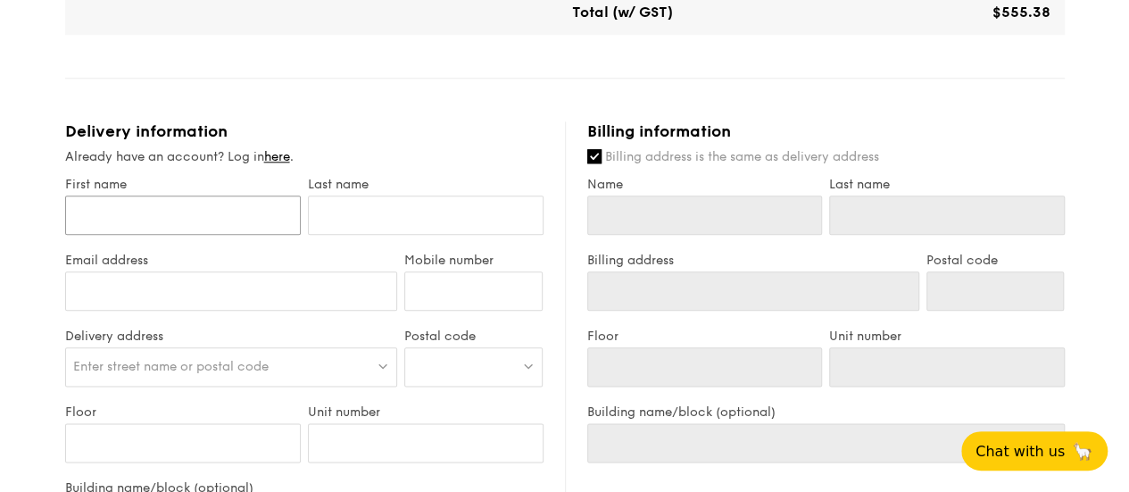
click at [207, 212] on input "First name" at bounding box center [183, 214] width 236 height 39
type input "N"
type input "Nat"
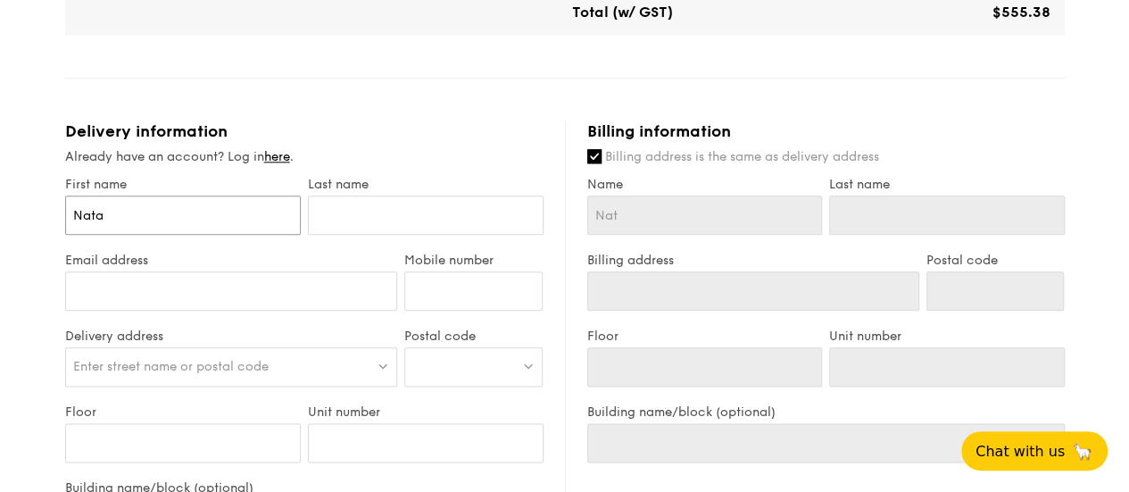
type input "[DATE]"
type input "Natali"
type input "[PERSON_NAME]"
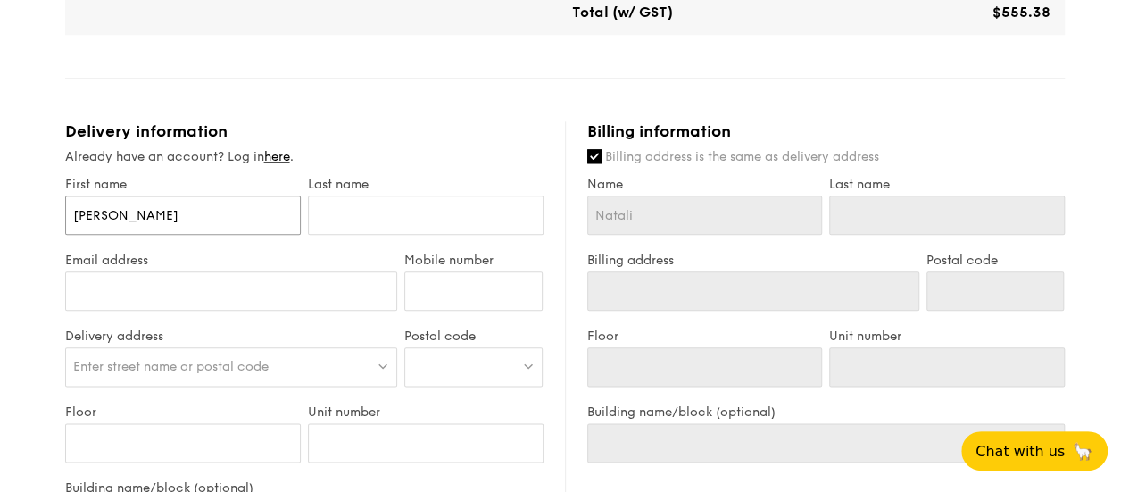
type input "[PERSON_NAME]"
type input "Y"
type input "Yo"
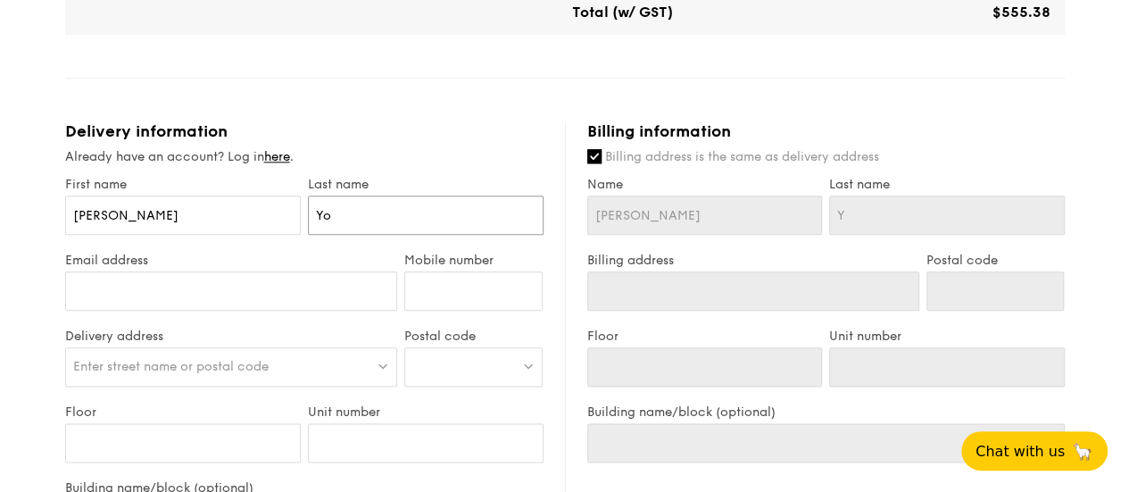
type input "Yo"
type input "Yon"
type input "[PERSON_NAME]"
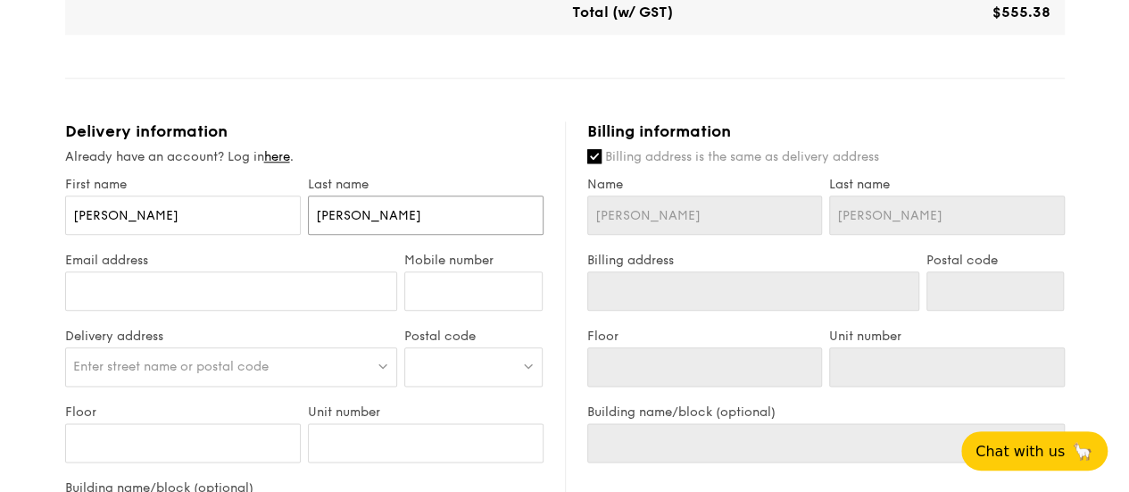
type input "[PERSON_NAME]"
type input "[PERSON_NAME][EMAIL_ADDRESS][DOMAIN_NAME]"
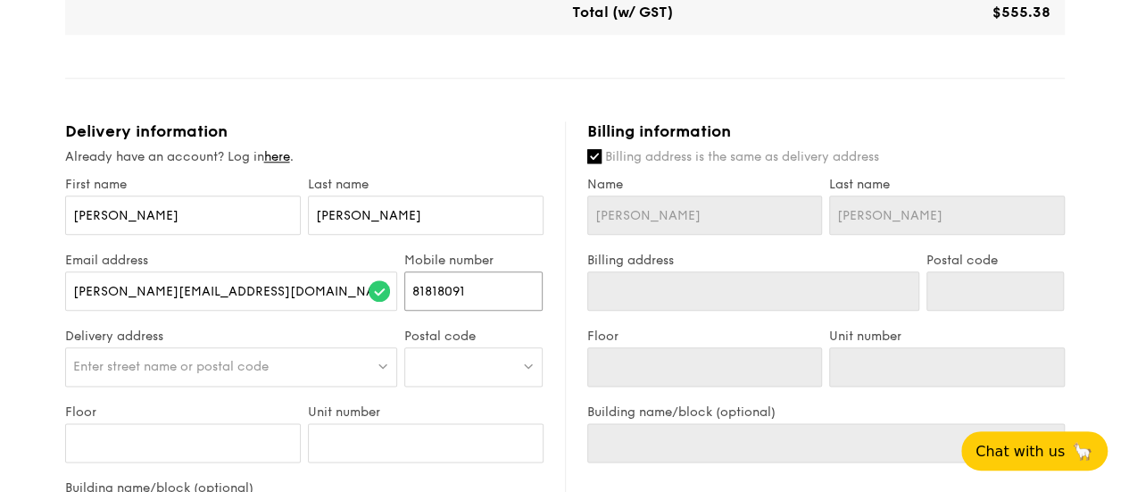
type input "81818091"
click at [241, 370] on span "Enter street name or postal code" at bounding box center [170, 366] width 195 height 15
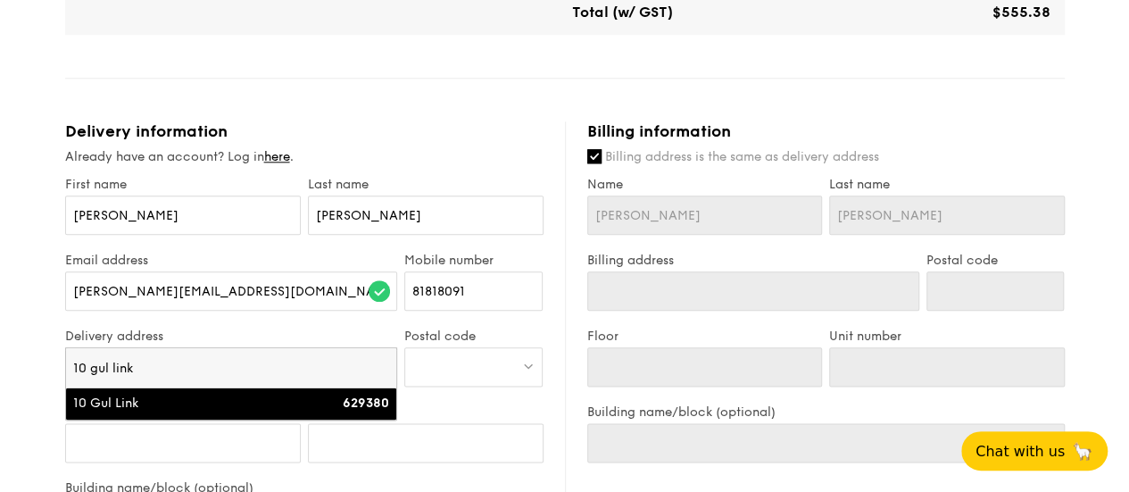
type input "10 gul link"
click at [306, 401] on div "10 Gul Link" at bounding box center [191, 403] width 237 height 18
type input "10 Gul Link"
type input "629380"
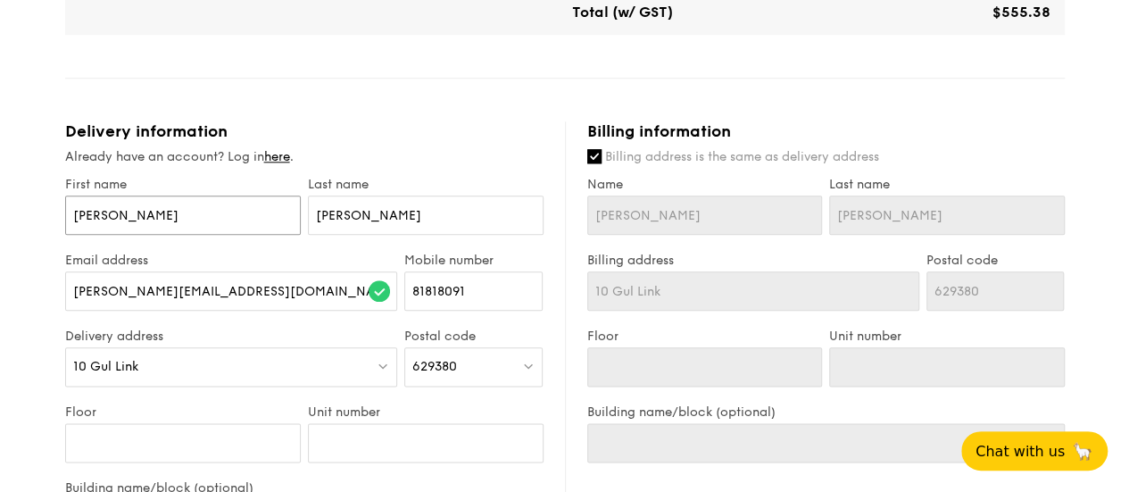
drag, startPoint x: 227, startPoint y: 205, endPoint x: 0, endPoint y: 167, distance: 229.9
click at [0, 172] on div "1 - Select menu 2 - Select items 3 - Check out Mini Buffet $24.80 /guest ($27.0…" at bounding box center [564, 87] width 1129 height 1960
type input "N"
type input "Ni"
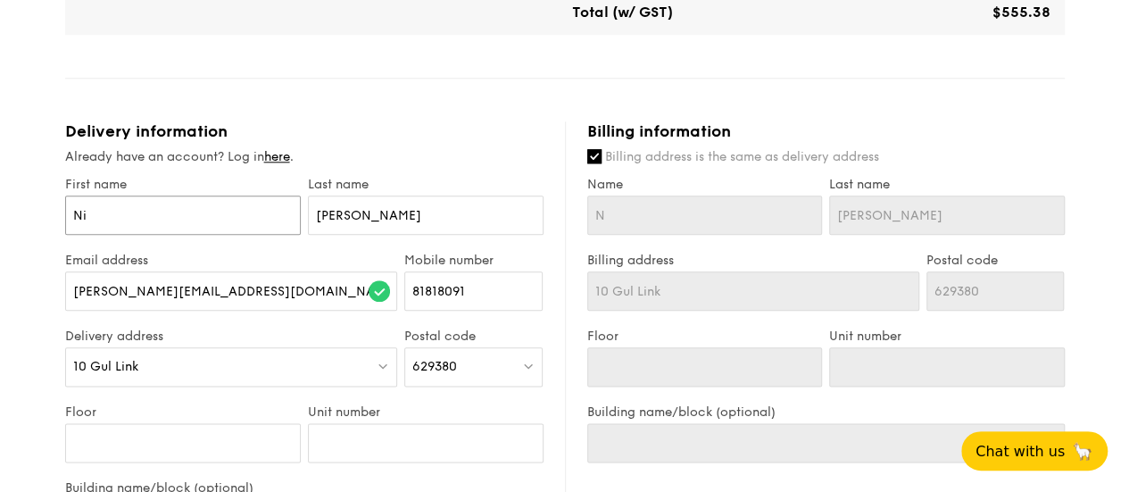
type input "Ni"
type input "Nich"
type input "Nicho"
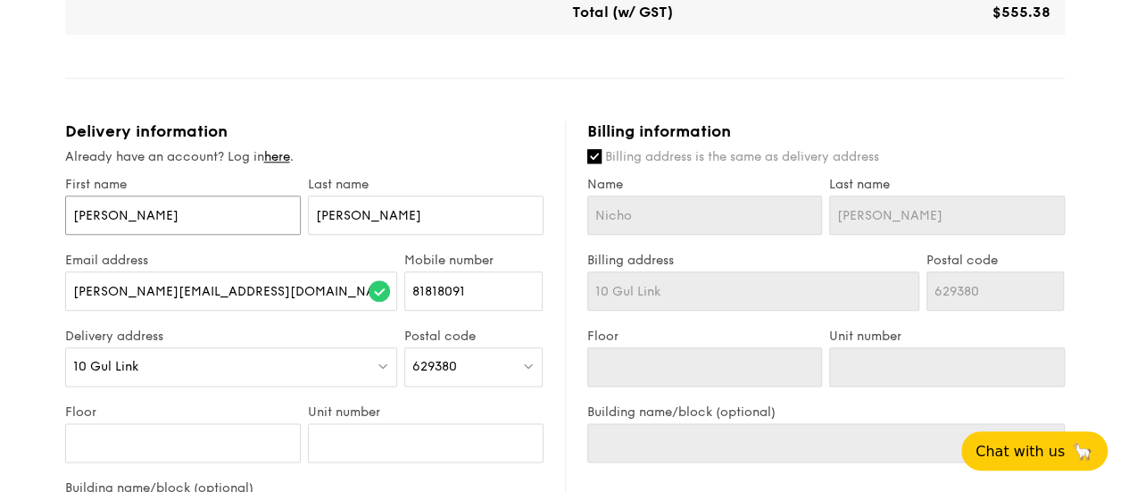
type input "[PERSON_NAME]"
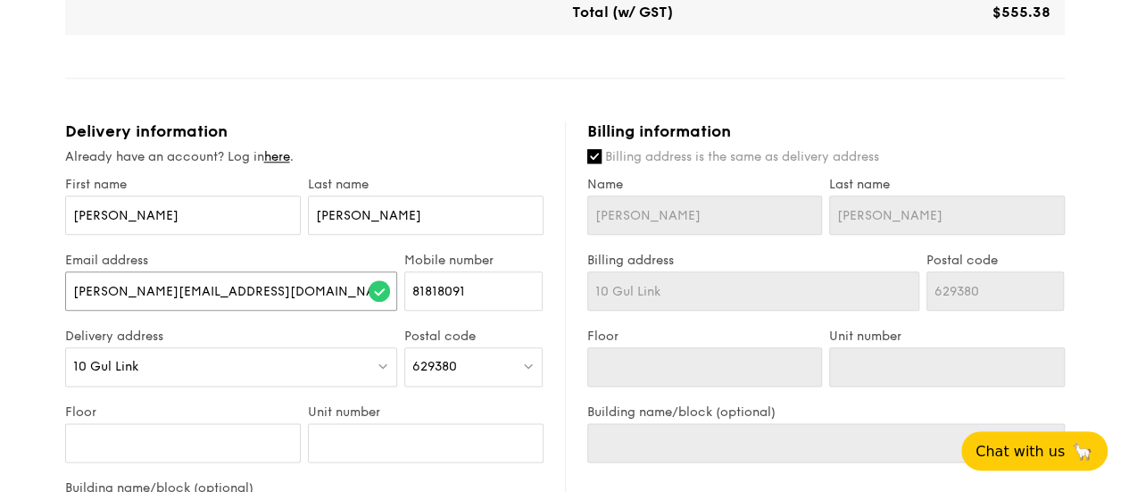
drag, startPoint x: 289, startPoint y: 296, endPoint x: 59, endPoint y: 193, distance: 252.5
click at [0, 187] on div "1 - Select menu 2 - Select items 3 - Check out Mini Buffet $24.80 /guest ($27.0…" at bounding box center [564, 87] width 1129 height 1960
type input "[PERSON_NAME][EMAIL_ADDRESS][DOMAIN_NAME]"
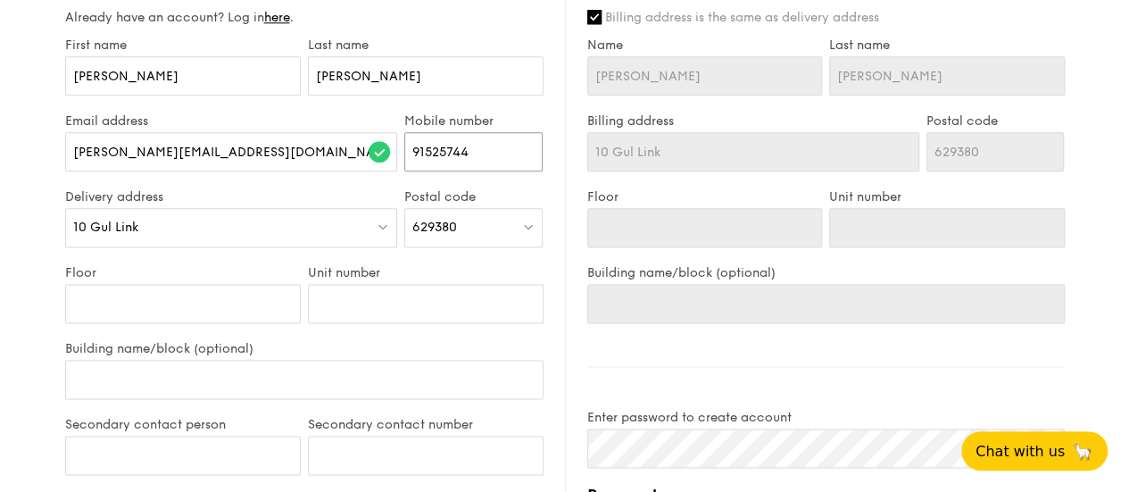
scroll to position [1071, 0]
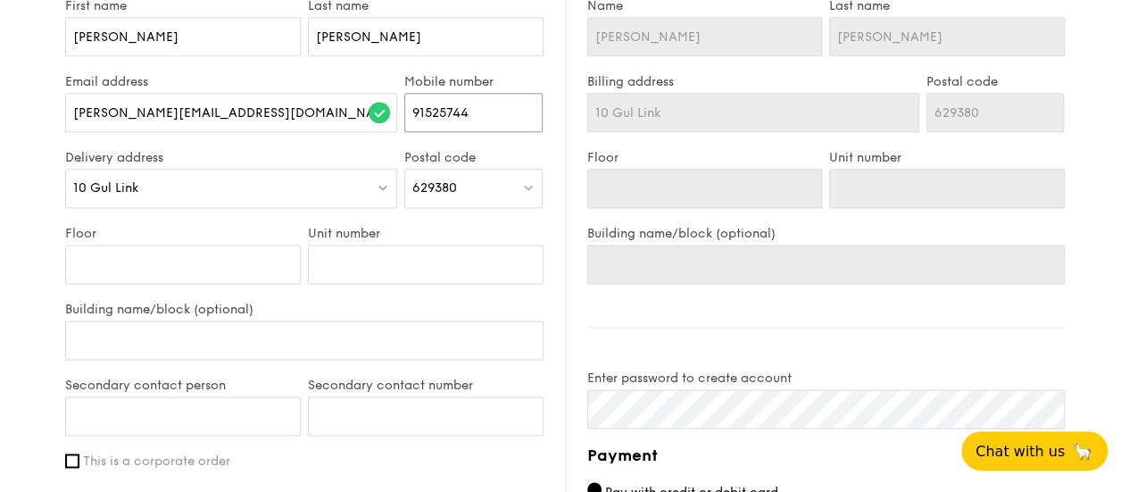
type input "91525744"
click at [205, 408] on input "Secondary contact person" at bounding box center [183, 415] width 236 height 39
type input "[PERSON_NAME]"
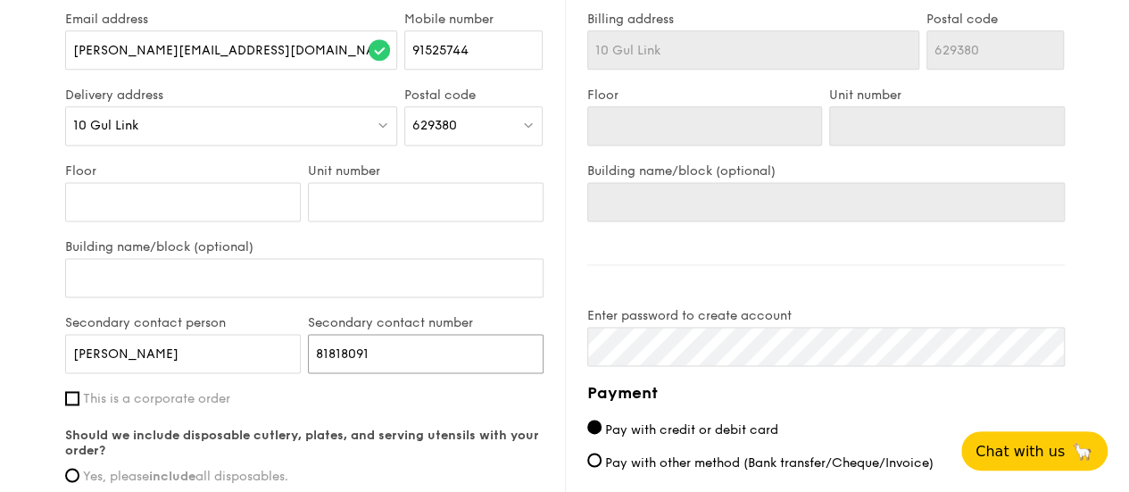
scroll to position [1160, 0]
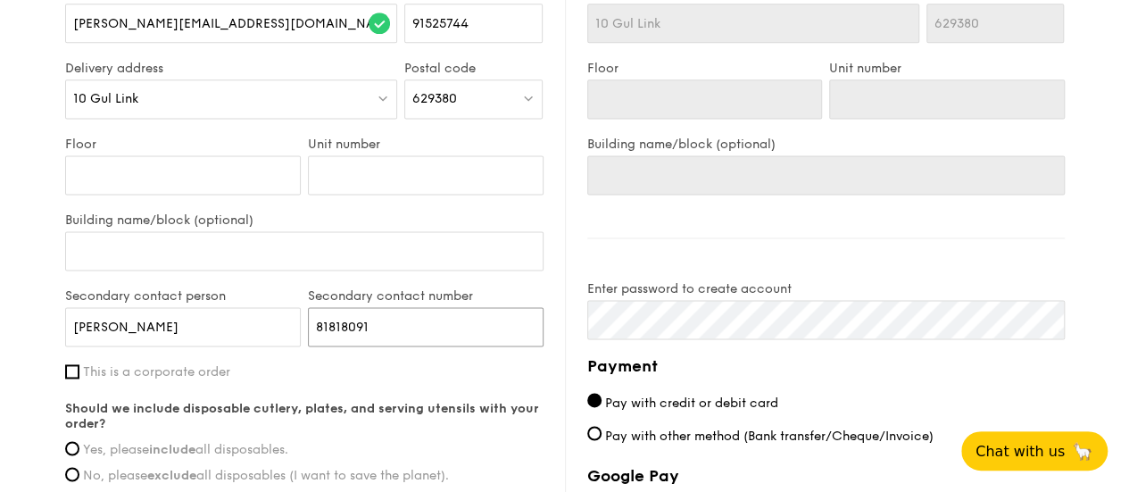
type input "81818091"
click at [211, 372] on span "This is a corporate order" at bounding box center [156, 371] width 147 height 15
click at [79, 372] on input "This is a corporate order" at bounding box center [72, 371] width 14 height 14
checkbox input "true"
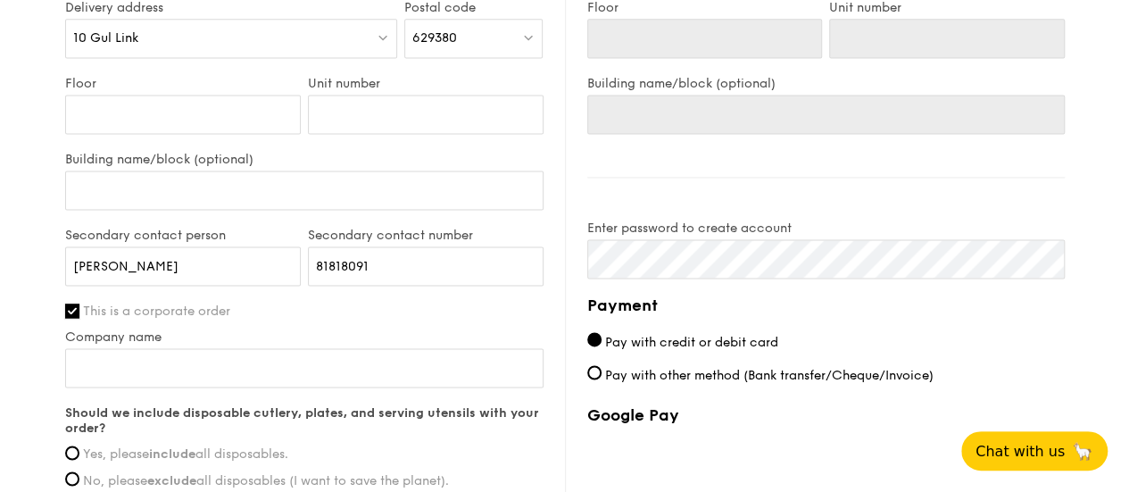
scroll to position [1250, 0]
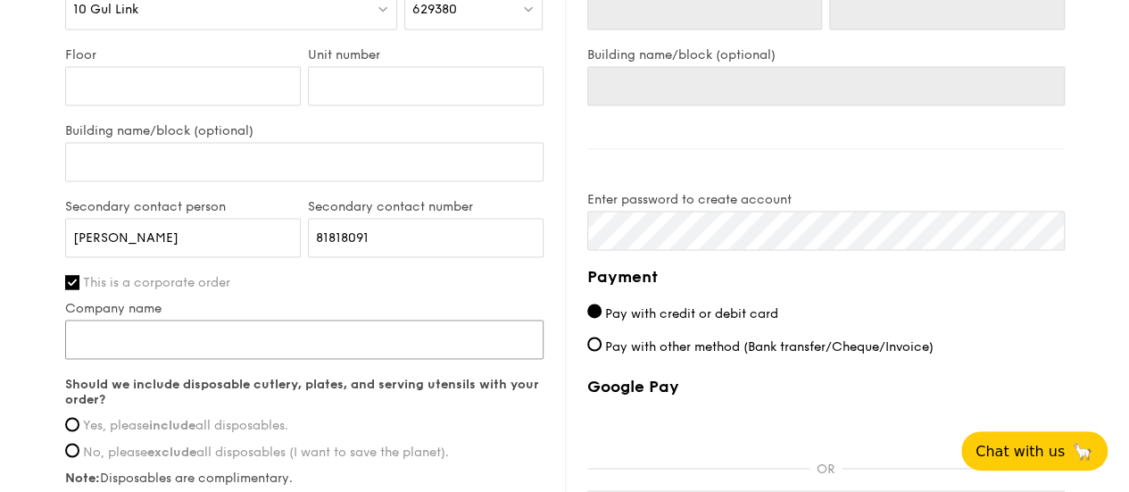
click at [233, 342] on input "Company name" at bounding box center [304, 339] width 478 height 39
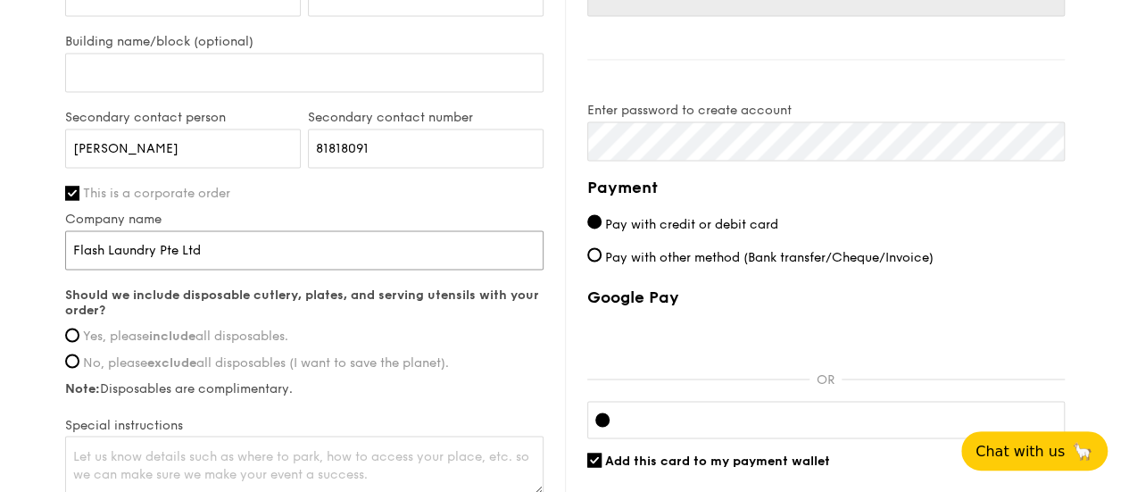
type input "Flash Laundry Pte Ltd"
click at [259, 334] on span "Yes, please include all disposables." at bounding box center [185, 335] width 205 height 15
click at [79, 334] on input "Yes, please include all disposables." at bounding box center [72, 335] width 14 height 14
radio input "true"
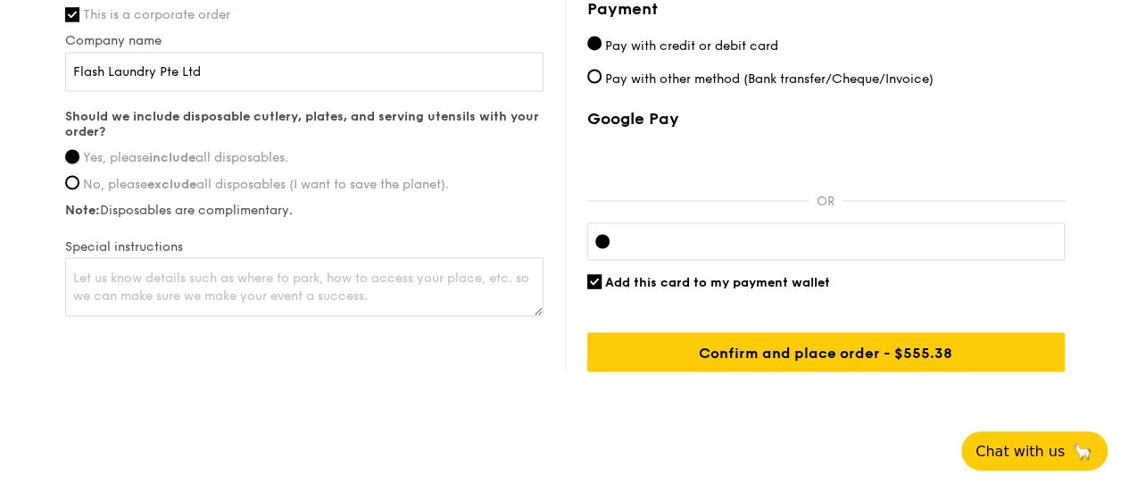
scroll to position [1428, 0]
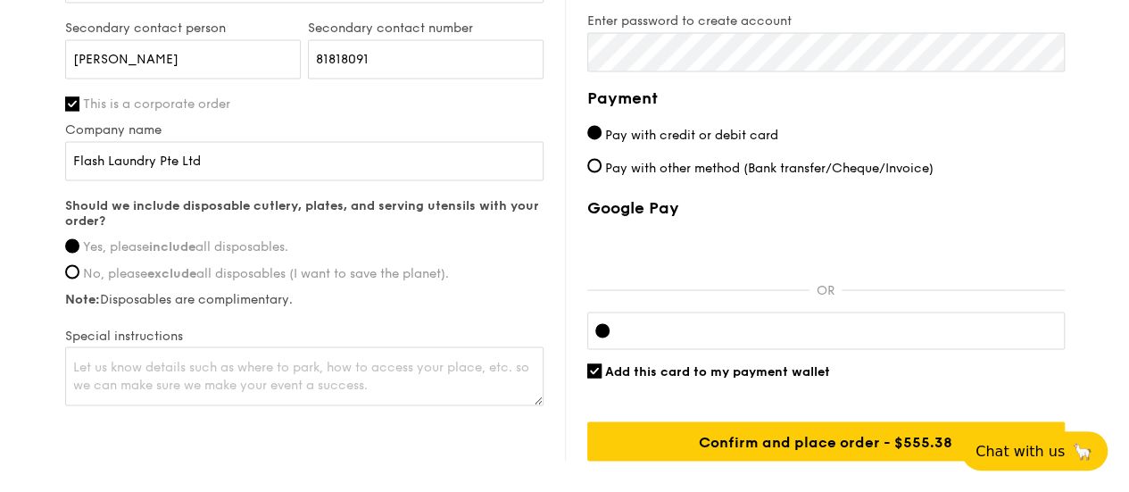
click at [771, 336] on div at bounding box center [825, 329] width 477 height 37
click at [769, 368] on span "Add this card to my payment wallet" at bounding box center [717, 370] width 225 height 15
click at [602, 368] on input "Add this card to my payment wallet" at bounding box center [594, 370] width 14 height 14
checkbox input "false"
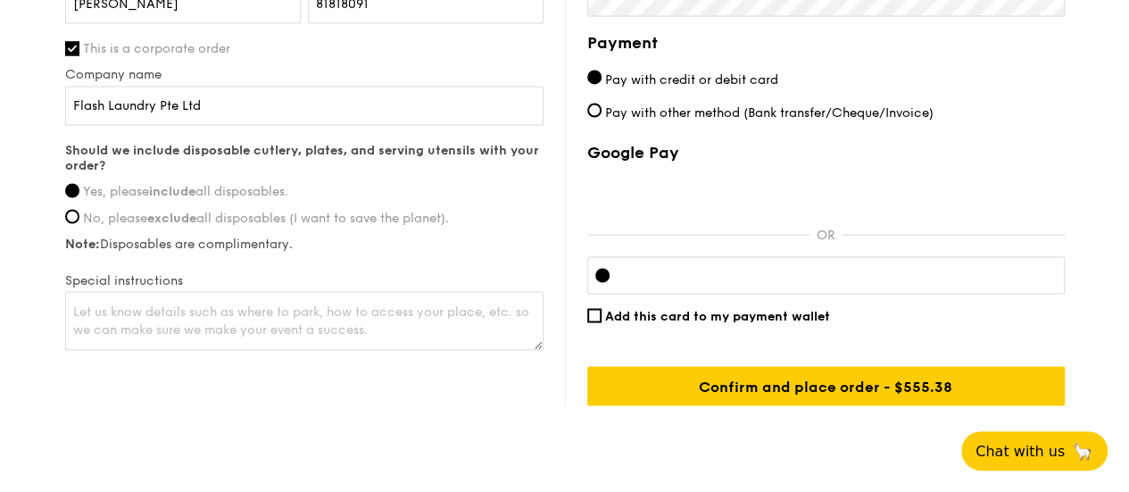
scroll to position [1446, 0]
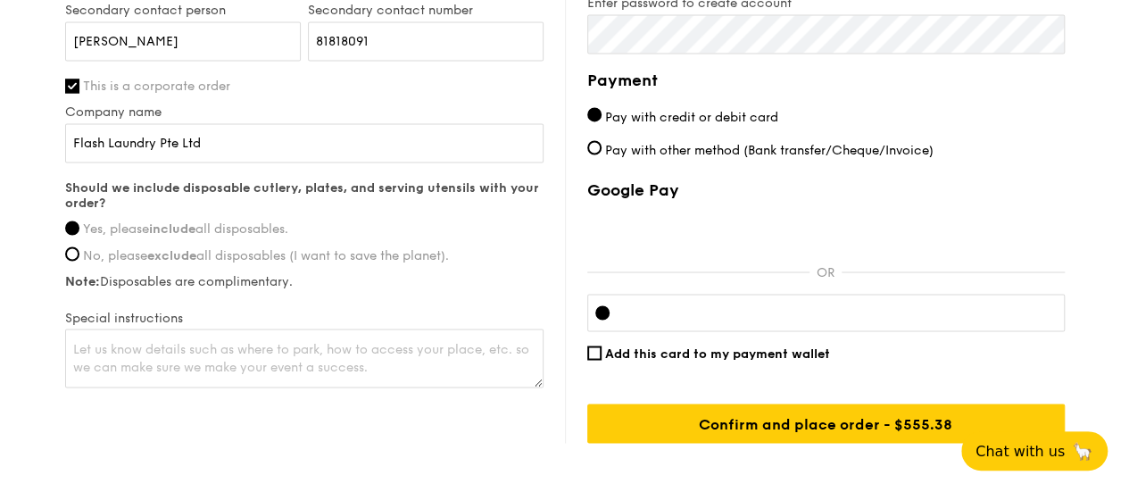
drag, startPoint x: 835, startPoint y: 263, endPoint x: 816, endPoint y: 268, distance: 19.3
click at [816, 268] on p "OR" at bounding box center [826, 272] width 32 height 15
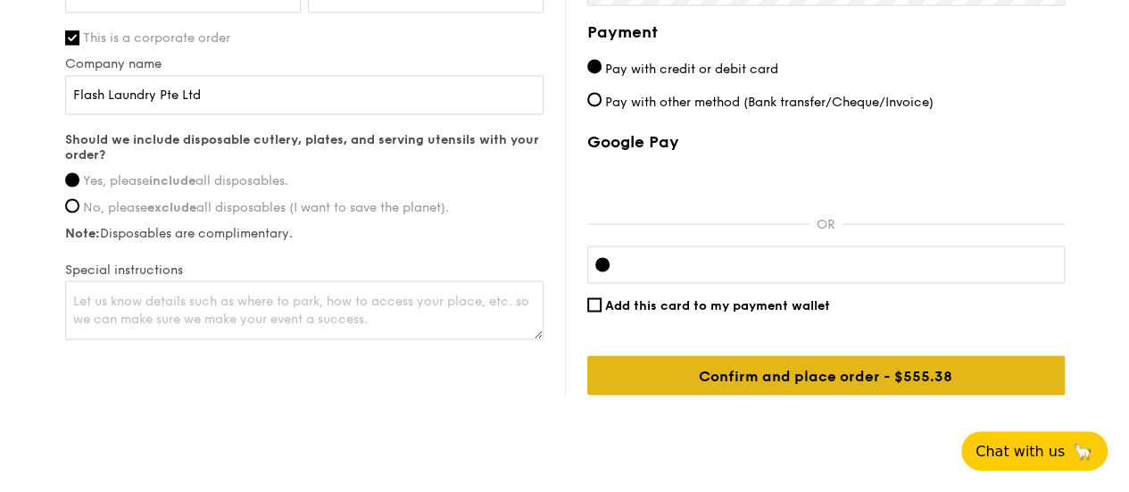
scroll to position [1535, 0]
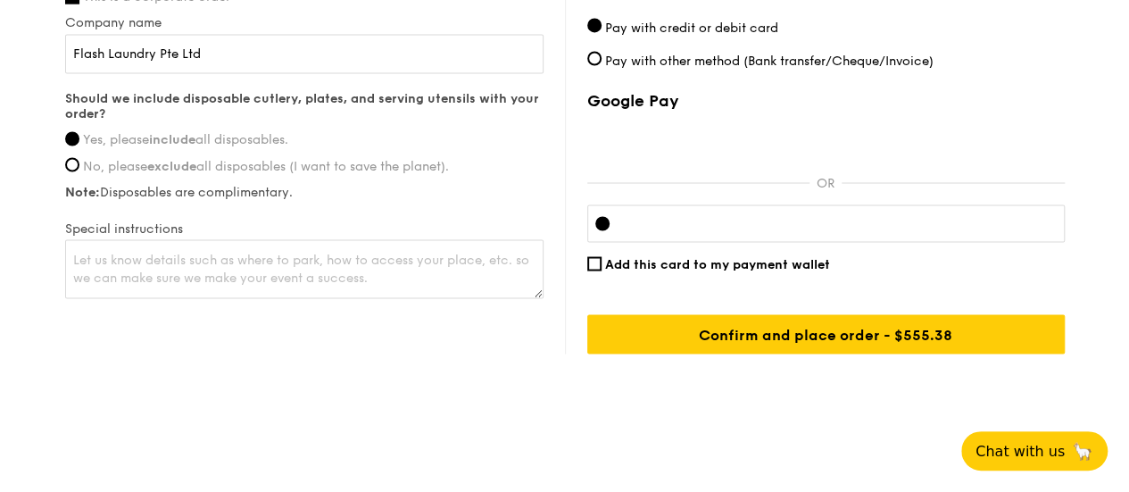
click at [868, 182] on div "Google Pay OR Add this card to my payment wallet Confirm and place order - $617…" at bounding box center [825, 222] width 477 height 262
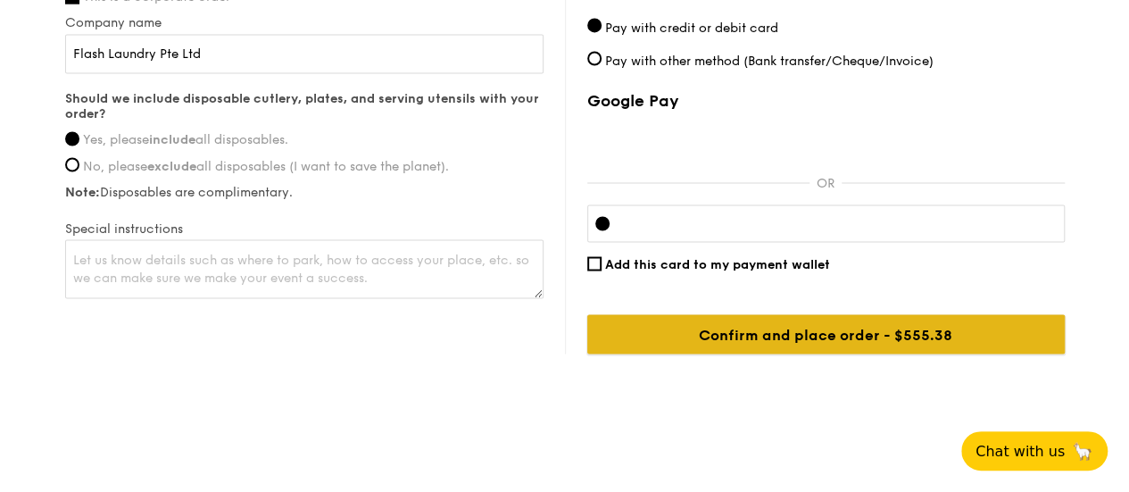
click at [850, 330] on input "Confirm and place order - $617.08" at bounding box center [825, 333] width 477 height 39
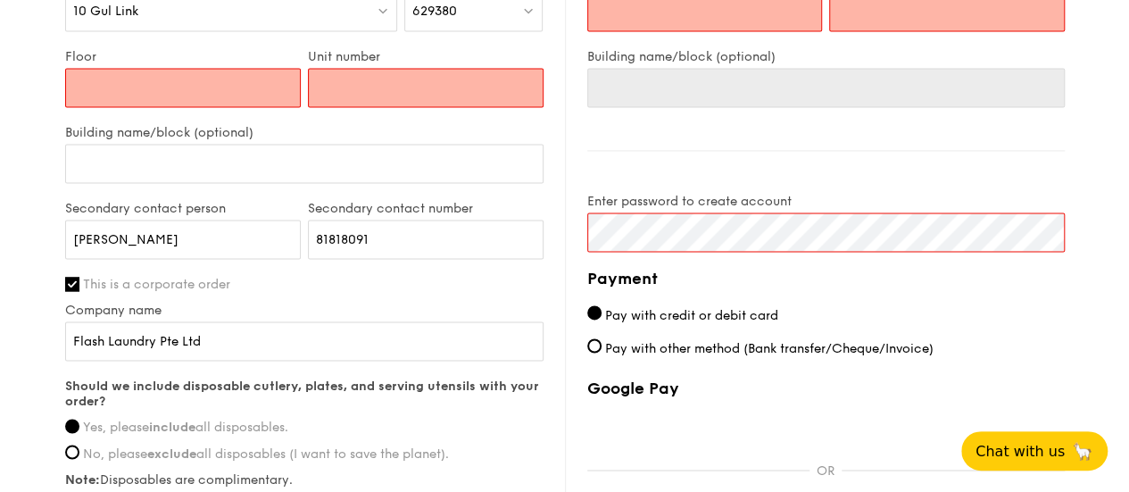
scroll to position [1135, 0]
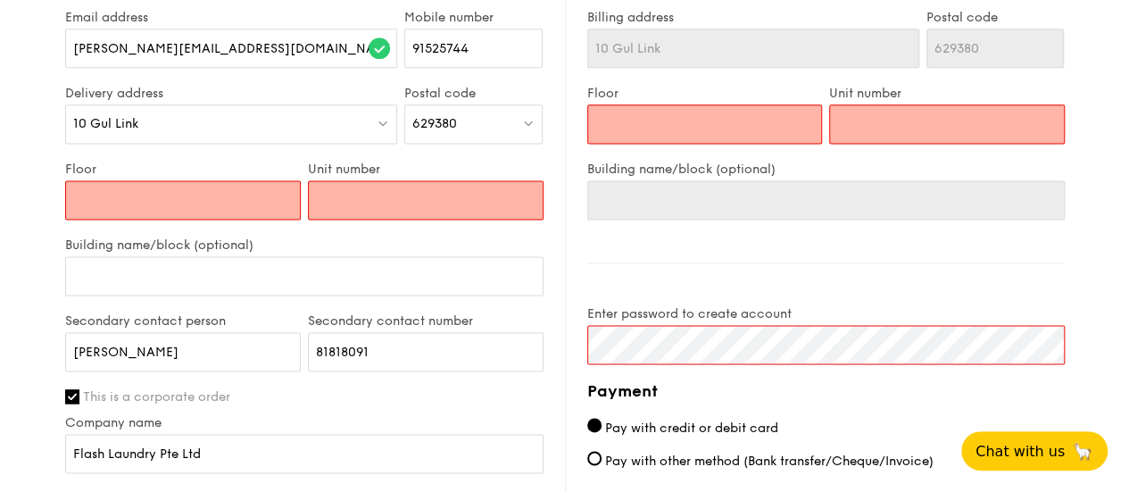
click at [177, 197] on input "Floor" at bounding box center [183, 199] width 236 height 39
type input "1"
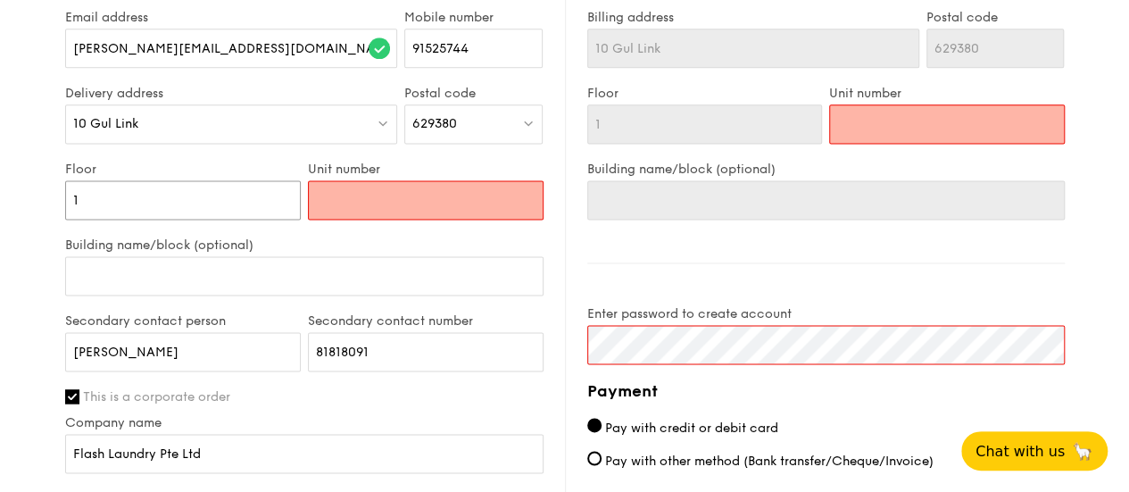
type input "1"
click at [393, 185] on input "Unit number" at bounding box center [426, 199] width 236 height 39
type input "0"
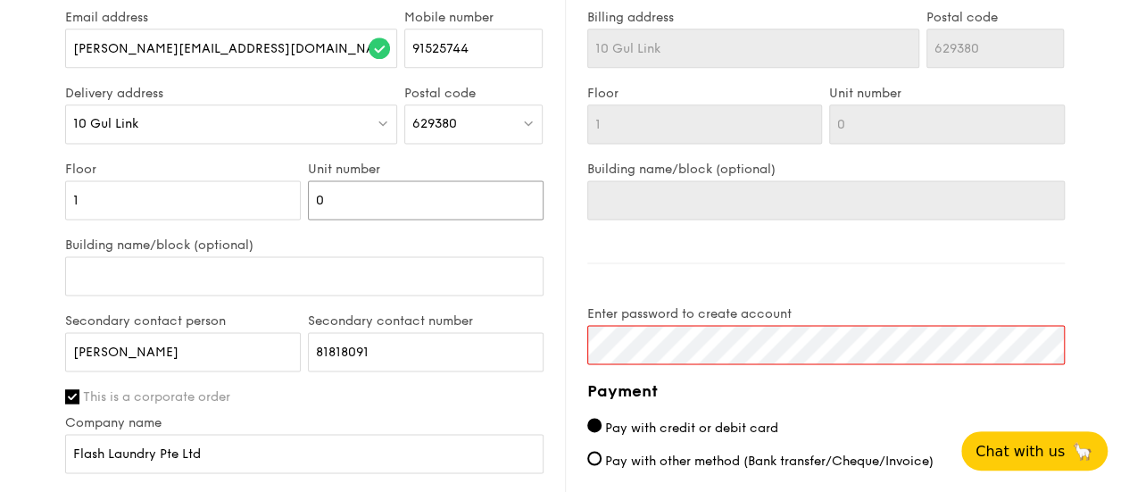
type input "0"
click at [387, 240] on label "Building name/block (optional)" at bounding box center [304, 244] width 478 height 15
click at [387, 256] on input "Building name/block (optional)" at bounding box center [304, 275] width 478 height 39
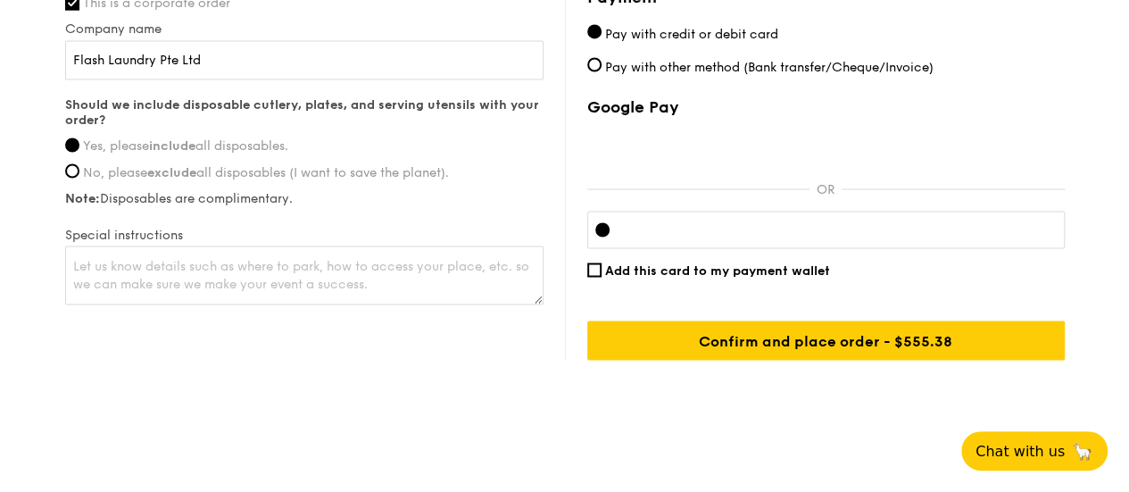
scroll to position [1535, 0]
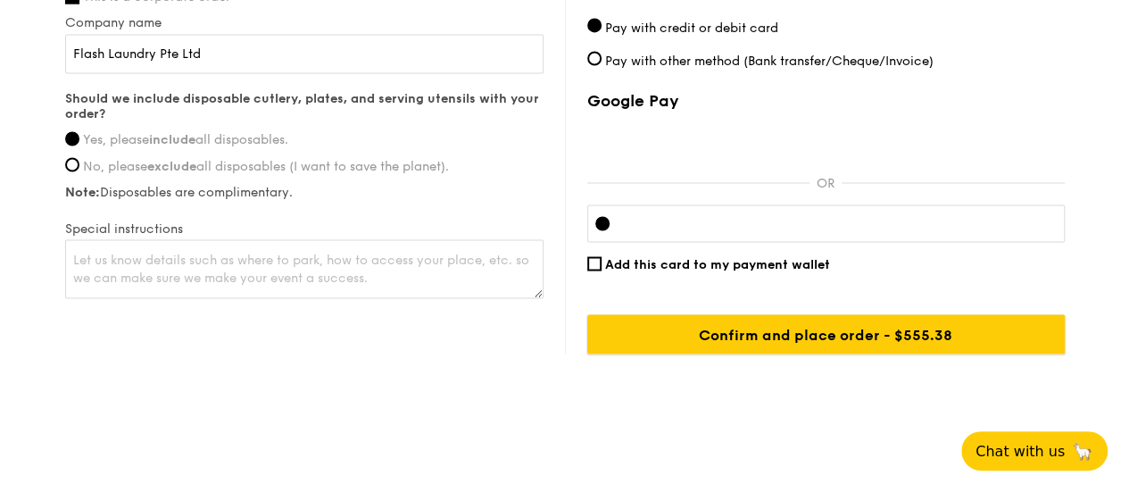
click at [875, 339] on input "Confirm and place order - $617.08" at bounding box center [825, 333] width 477 height 39
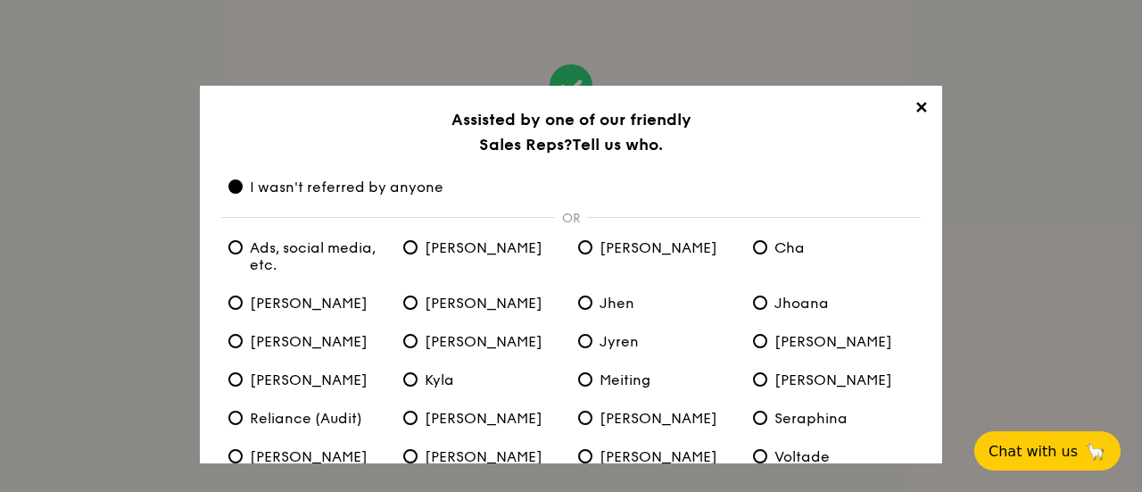
click at [923, 119] on span "✕" at bounding box center [921, 110] width 25 height 25
